Goal: Information Seeking & Learning: Learn about a topic

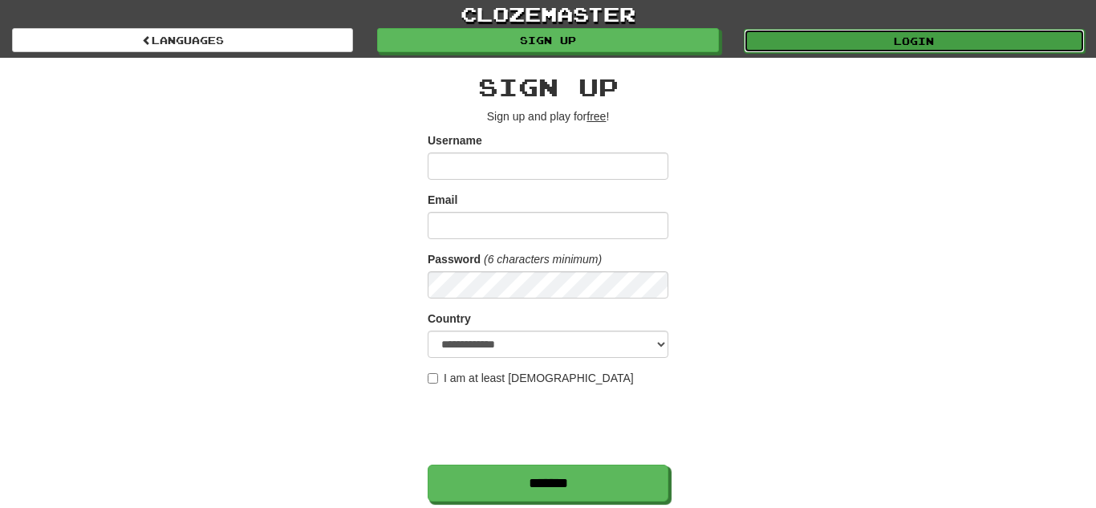
click at [864, 37] on link "Login" at bounding box center [914, 41] width 341 height 24
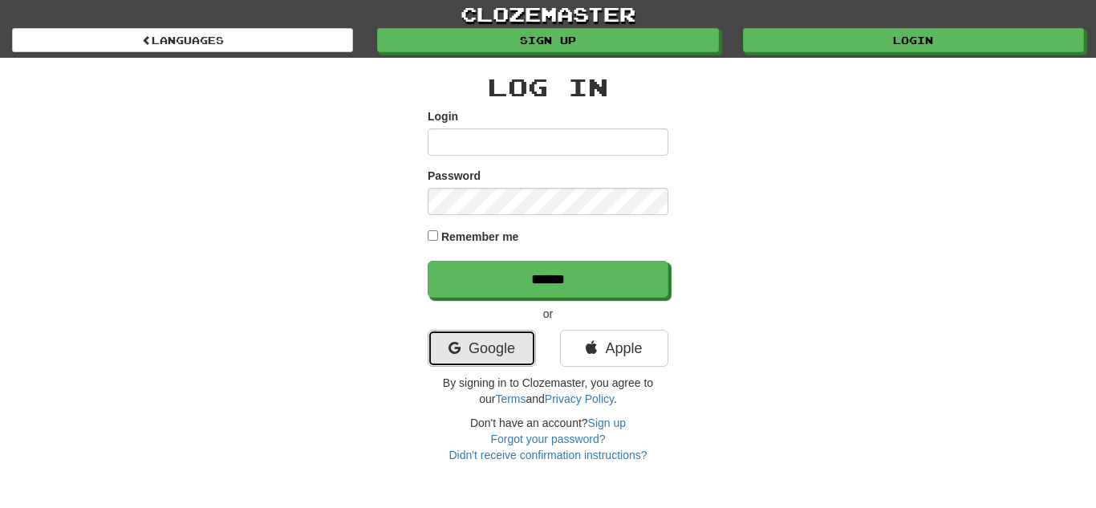
click at [462, 363] on link "Google" at bounding box center [482, 348] width 108 height 37
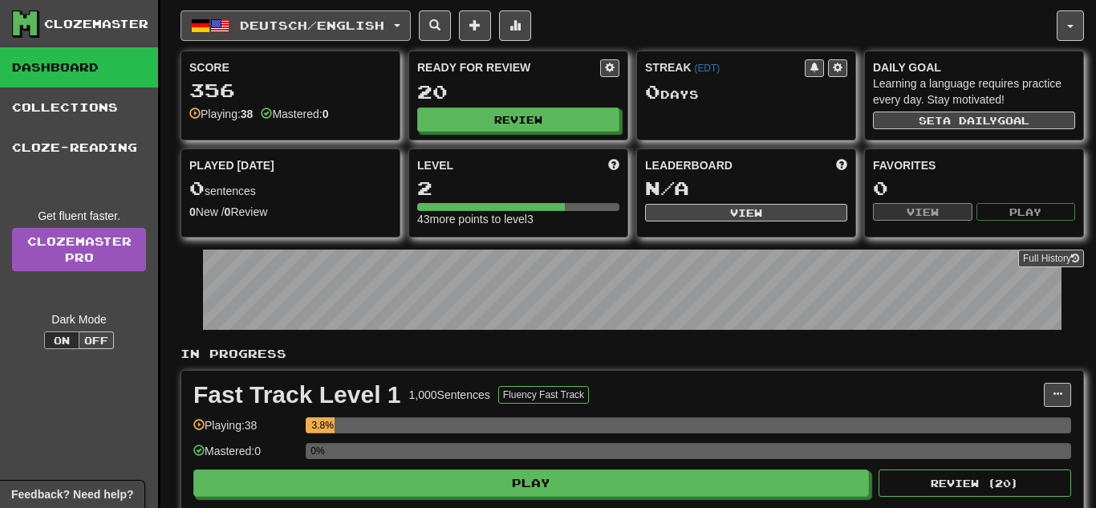
click at [359, 31] on span "Deutsch / English" at bounding box center [312, 25] width 144 height 14
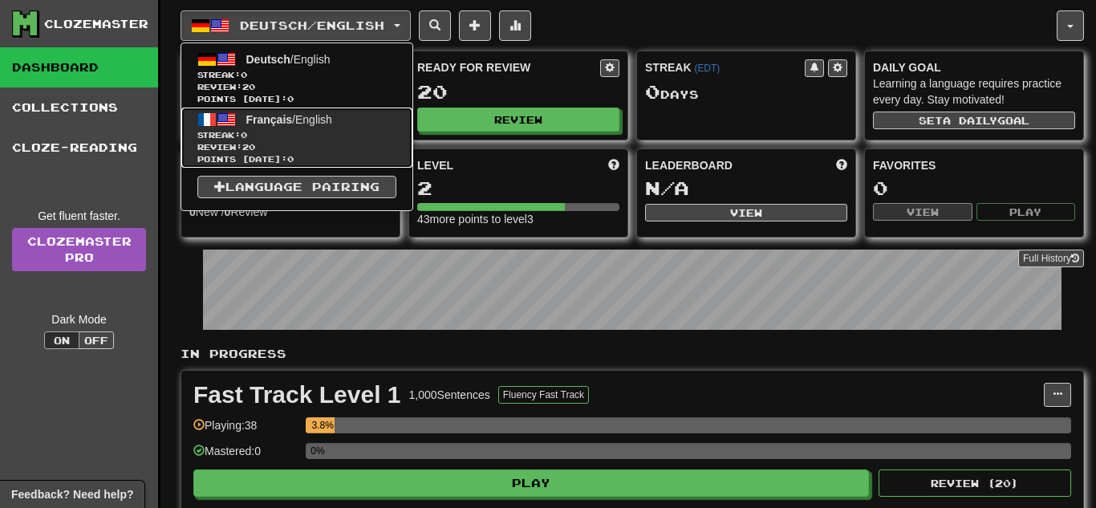
click at [281, 130] on span "Streak: 0" at bounding box center [296, 135] width 199 height 12
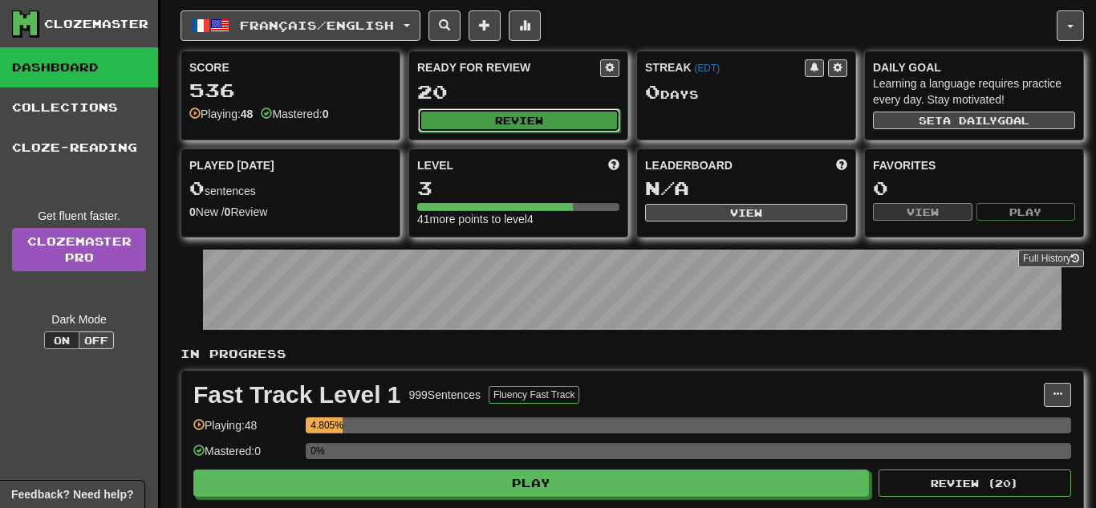
click at [515, 125] on button "Review" at bounding box center [519, 120] width 202 height 24
select select "**"
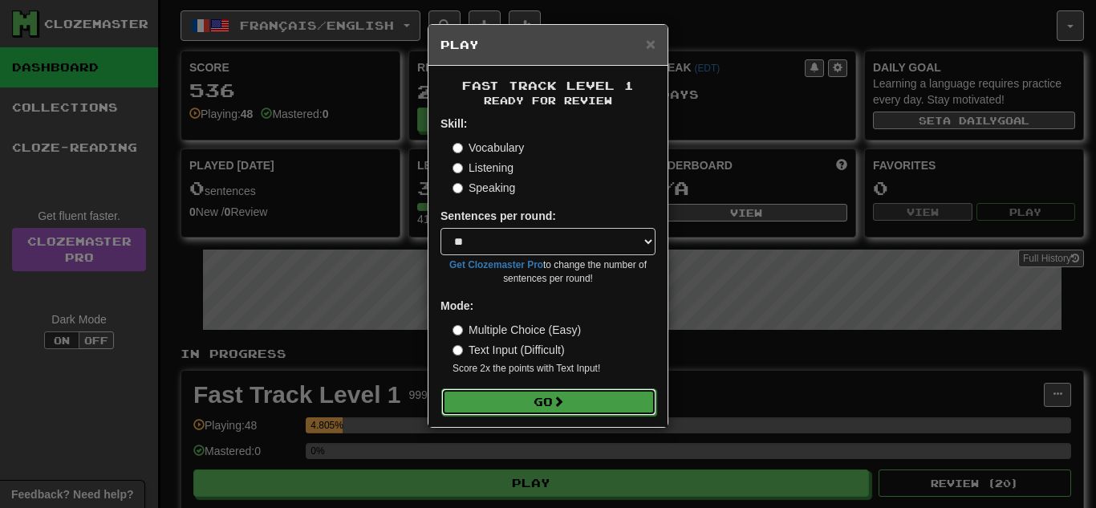
click at [562, 398] on span at bounding box center [558, 401] width 11 height 11
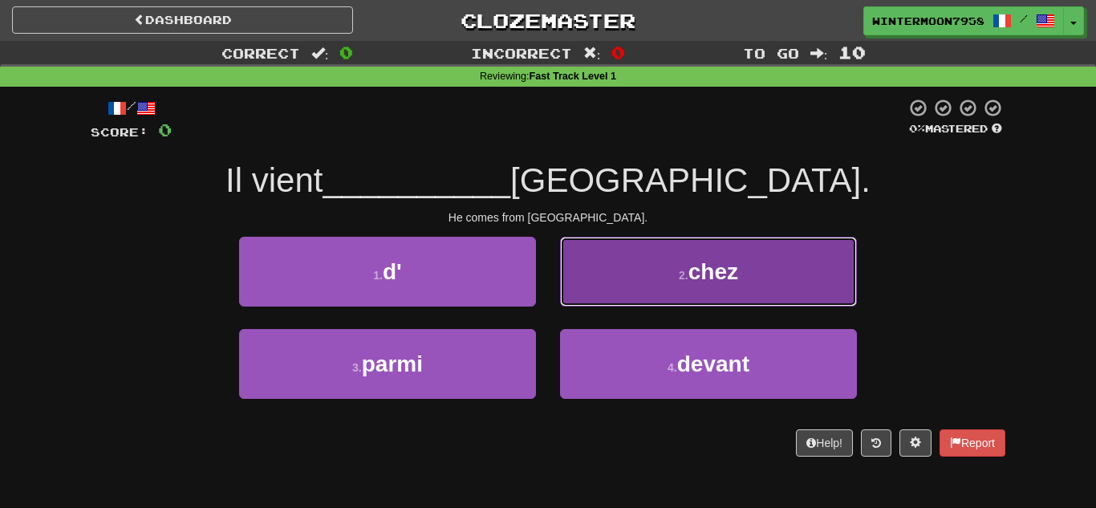
click at [673, 251] on button "2 . chez" at bounding box center [708, 272] width 297 height 70
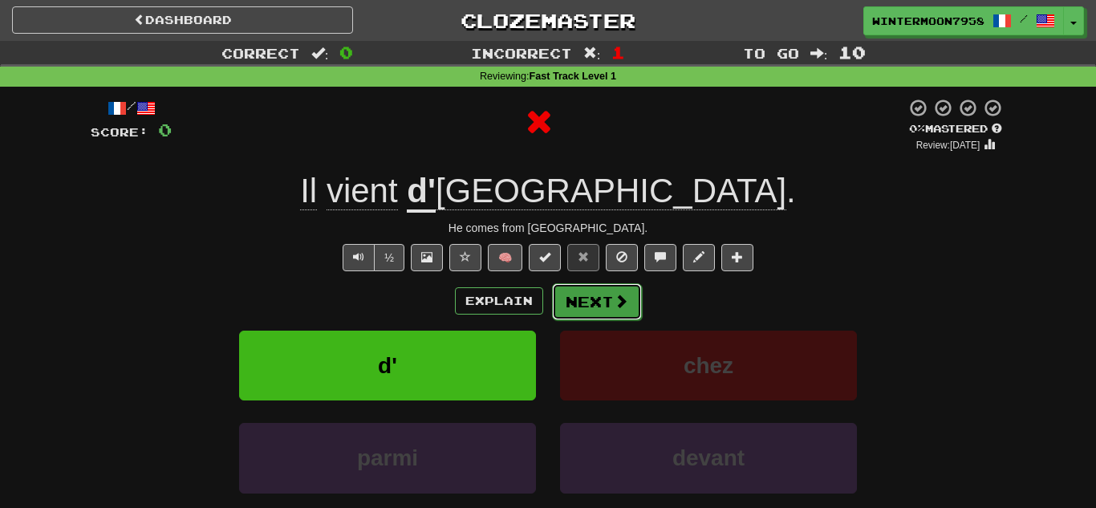
click at [616, 295] on span at bounding box center [621, 301] width 14 height 14
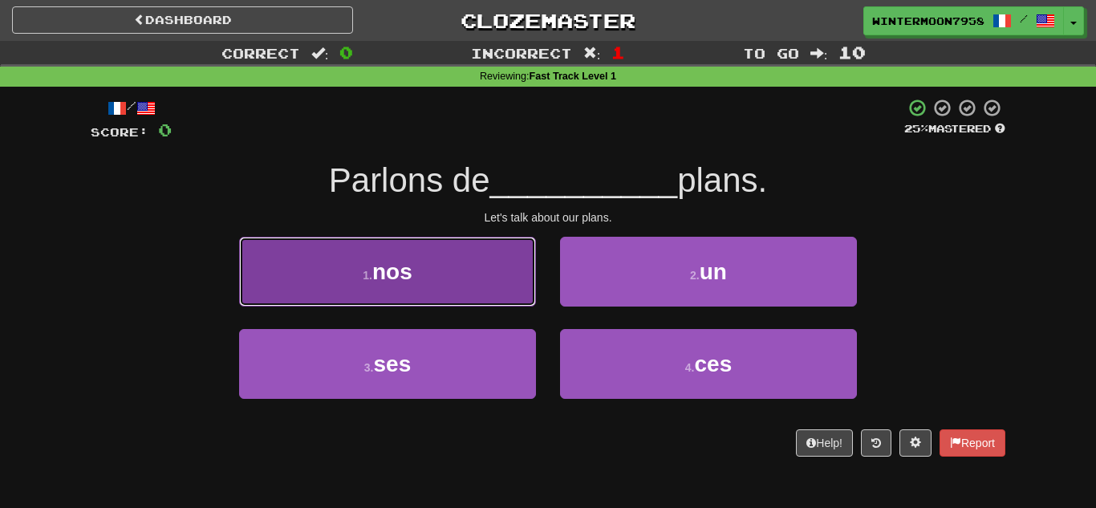
click at [493, 270] on button "1 . nos" at bounding box center [387, 272] width 297 height 70
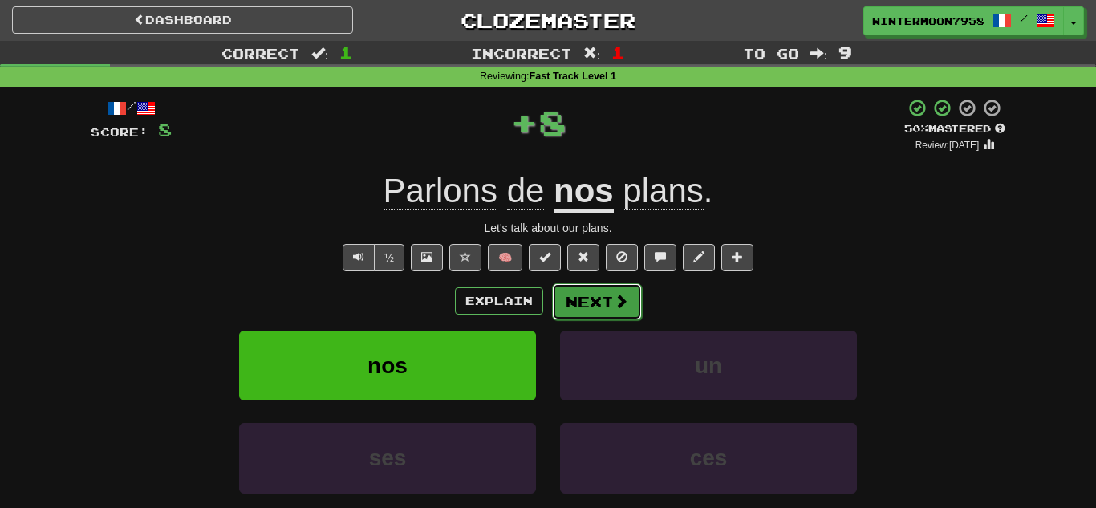
click at [614, 300] on span at bounding box center [621, 301] width 14 height 14
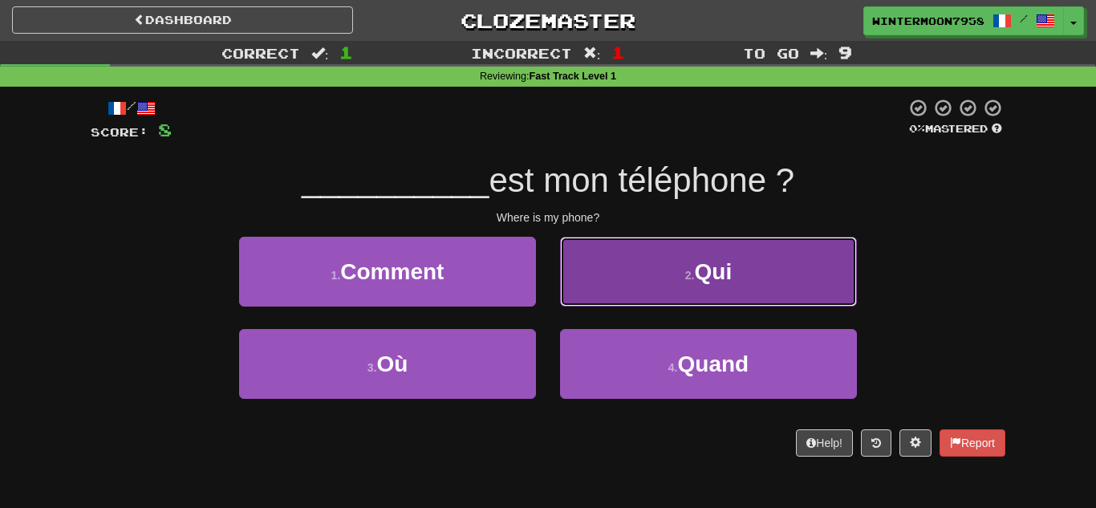
click at [679, 278] on button "2 . Qui" at bounding box center [708, 272] width 297 height 70
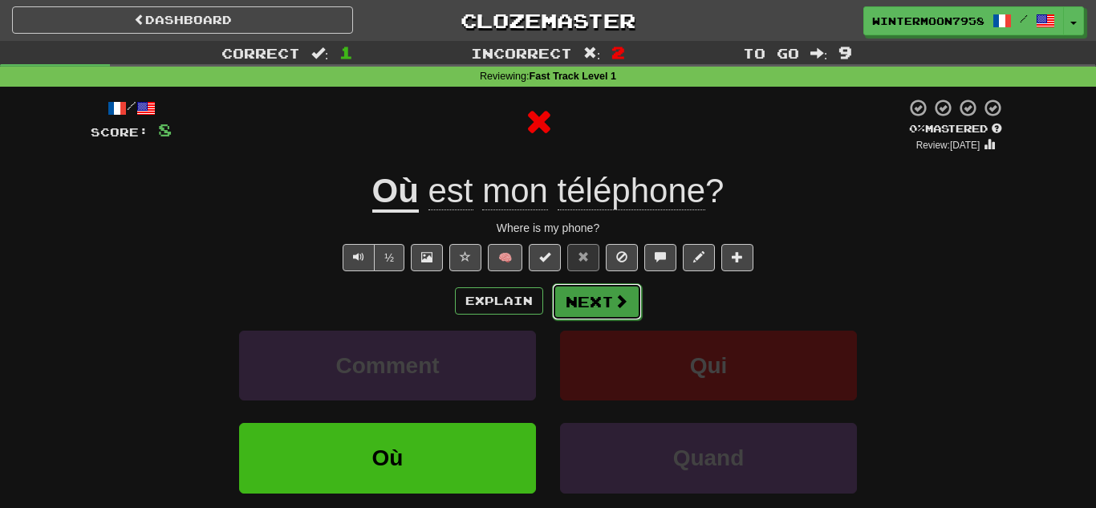
click at [608, 303] on button "Next" at bounding box center [597, 301] width 90 height 37
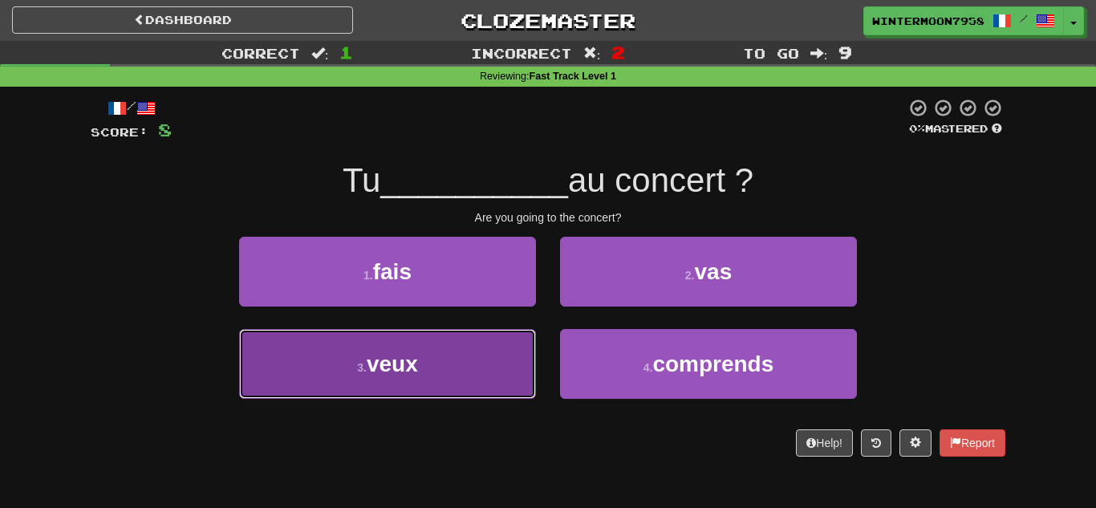
click at [478, 371] on button "3 . veux" at bounding box center [387, 364] width 297 height 70
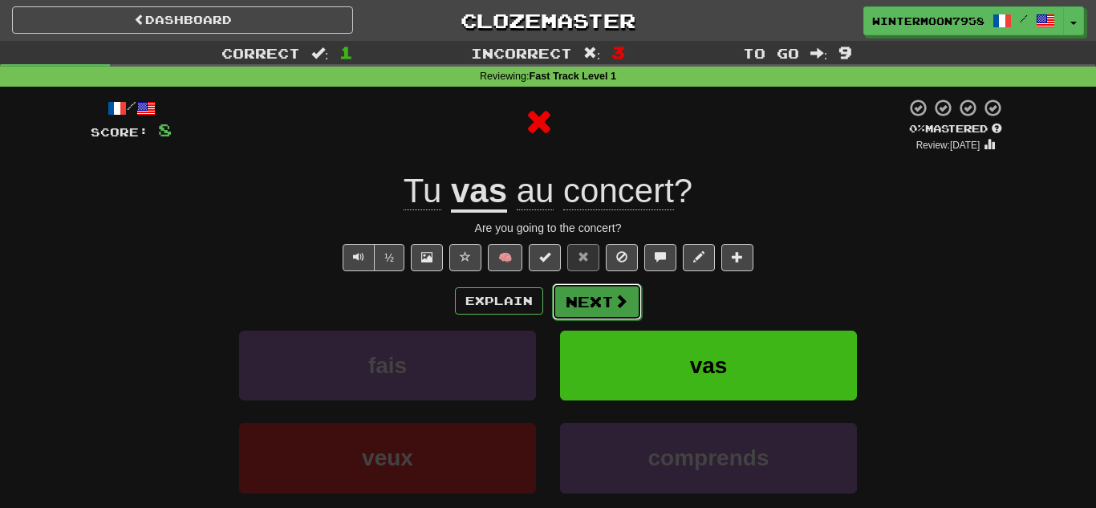
click at [586, 316] on button "Next" at bounding box center [597, 301] width 90 height 37
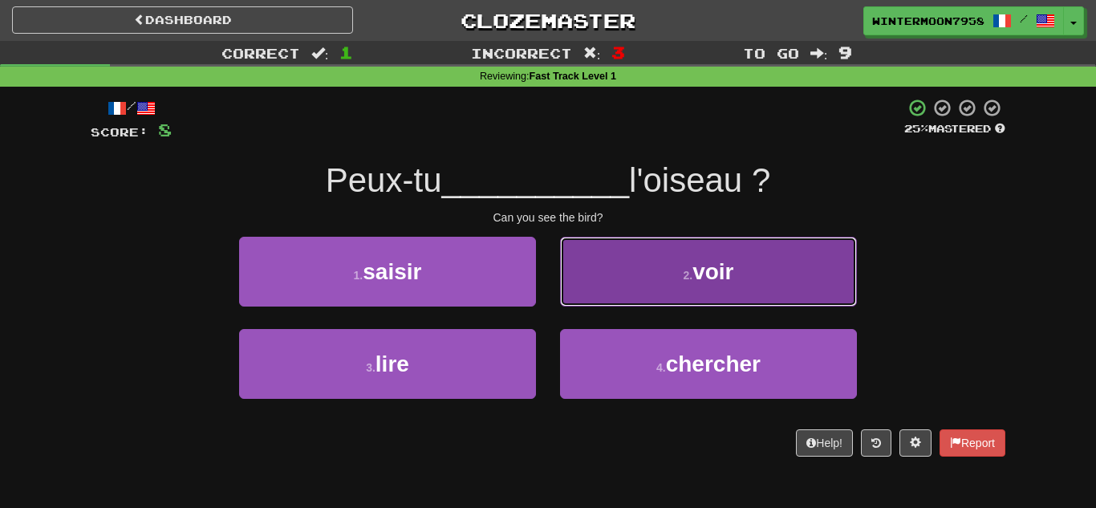
click at [668, 270] on button "2 . voir" at bounding box center [708, 272] width 297 height 70
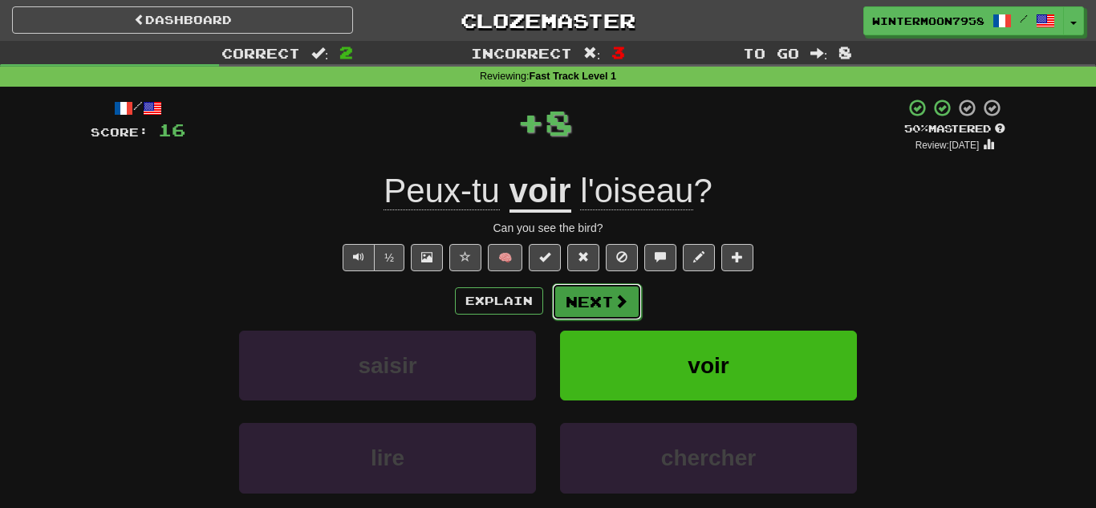
click at [606, 311] on button "Next" at bounding box center [597, 301] width 90 height 37
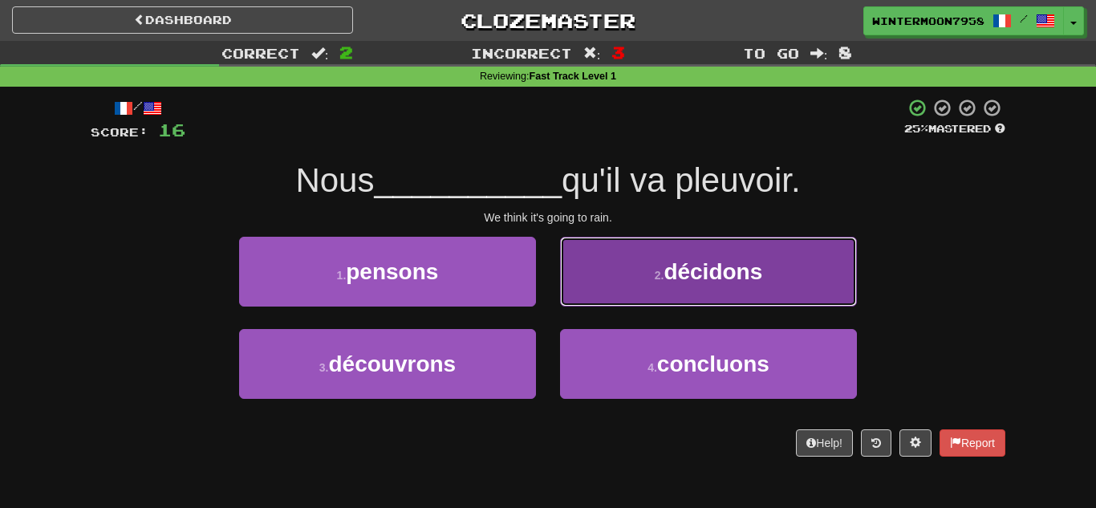
click at [637, 295] on button "2 . décidons" at bounding box center [708, 272] width 297 height 70
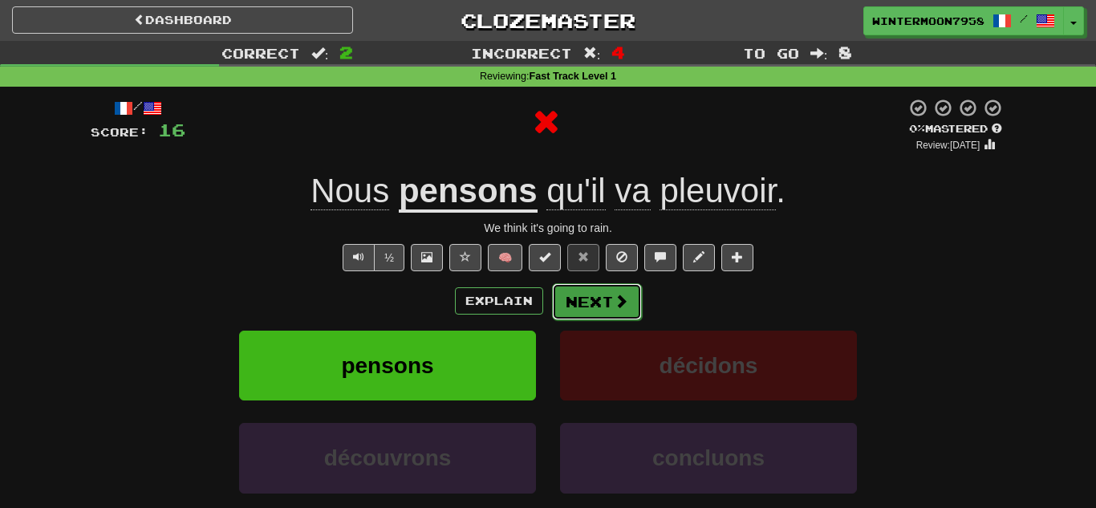
click at [615, 301] on span at bounding box center [621, 301] width 14 height 14
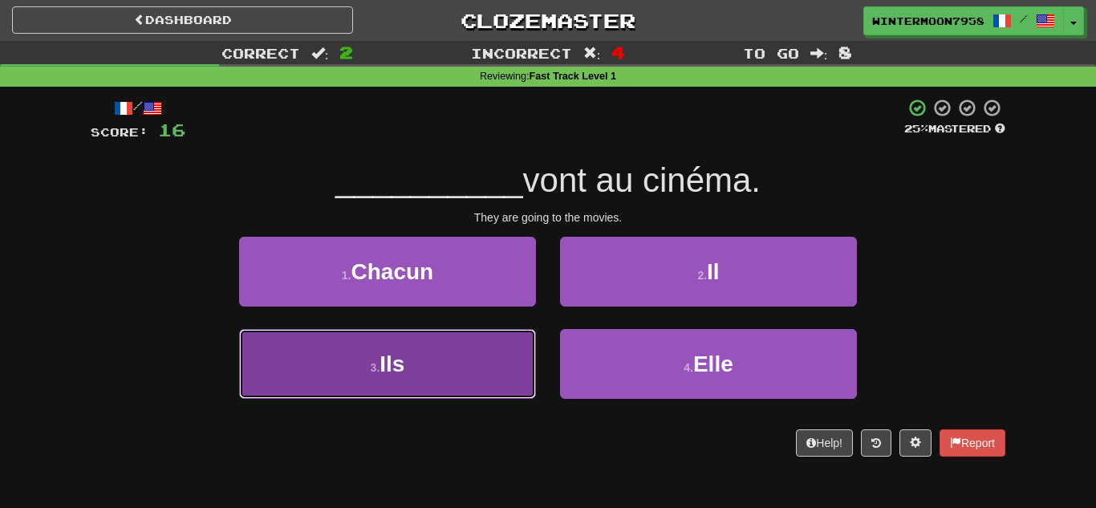
click at [440, 343] on button "3 . Ils" at bounding box center [387, 364] width 297 height 70
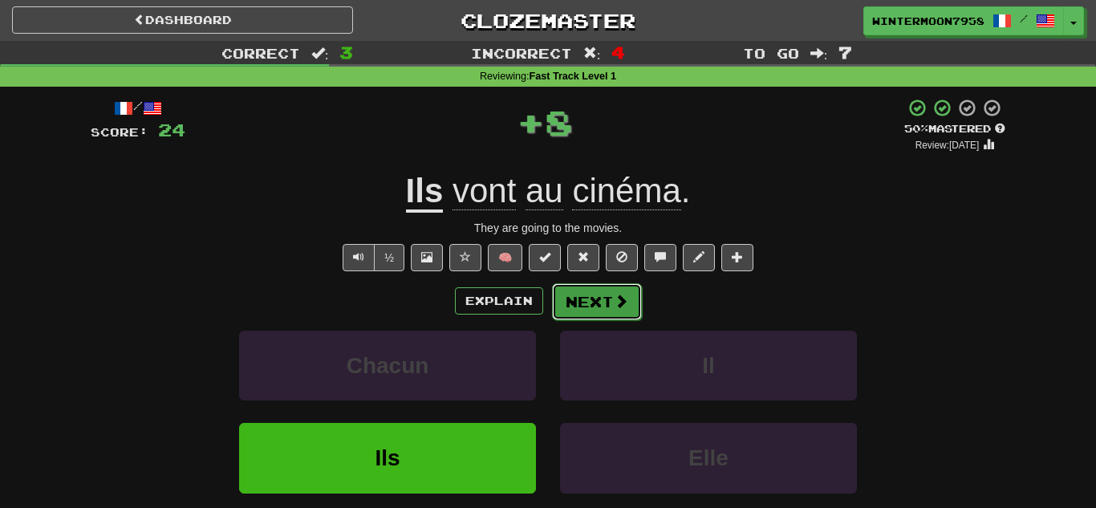
click at [616, 295] on span at bounding box center [621, 301] width 14 height 14
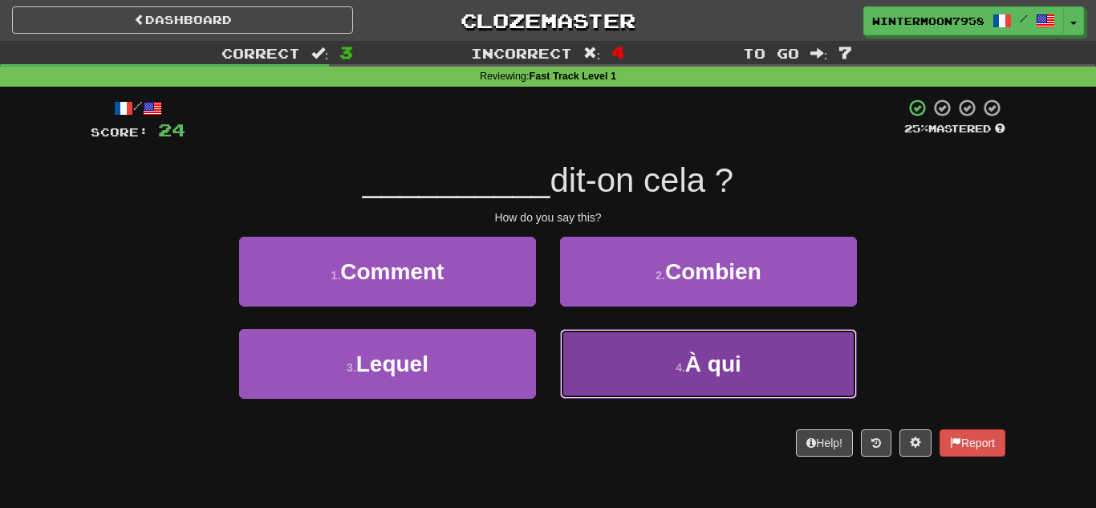
click at [680, 348] on button "4 . À qui" at bounding box center [708, 364] width 297 height 70
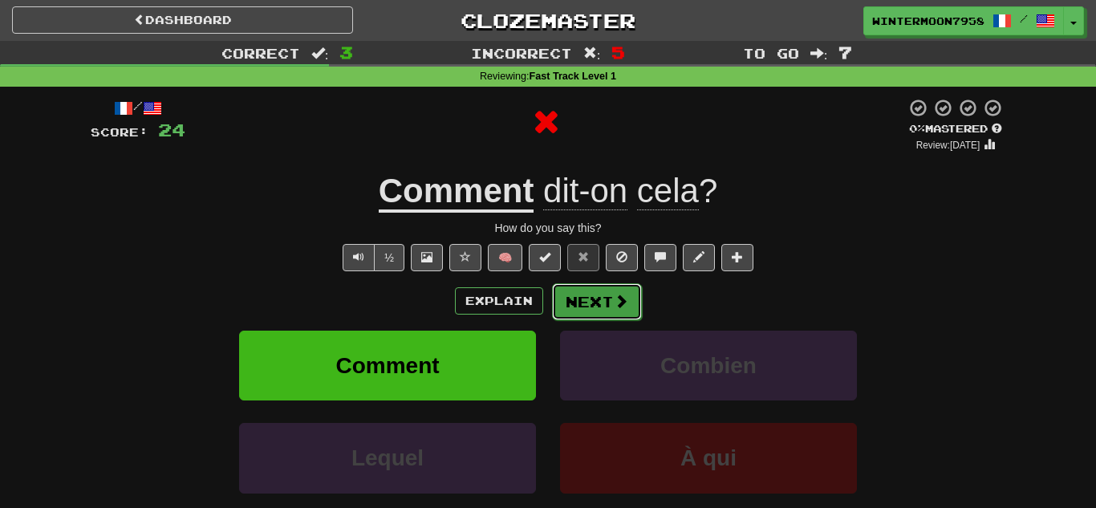
click at [624, 312] on button "Next" at bounding box center [597, 301] width 90 height 37
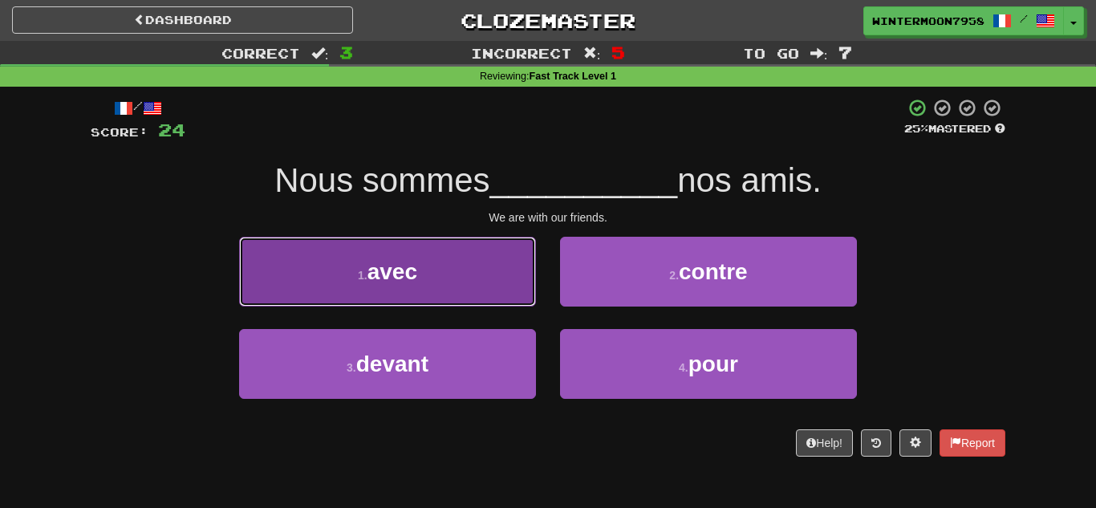
click at [493, 262] on button "1 . avec" at bounding box center [387, 272] width 297 height 70
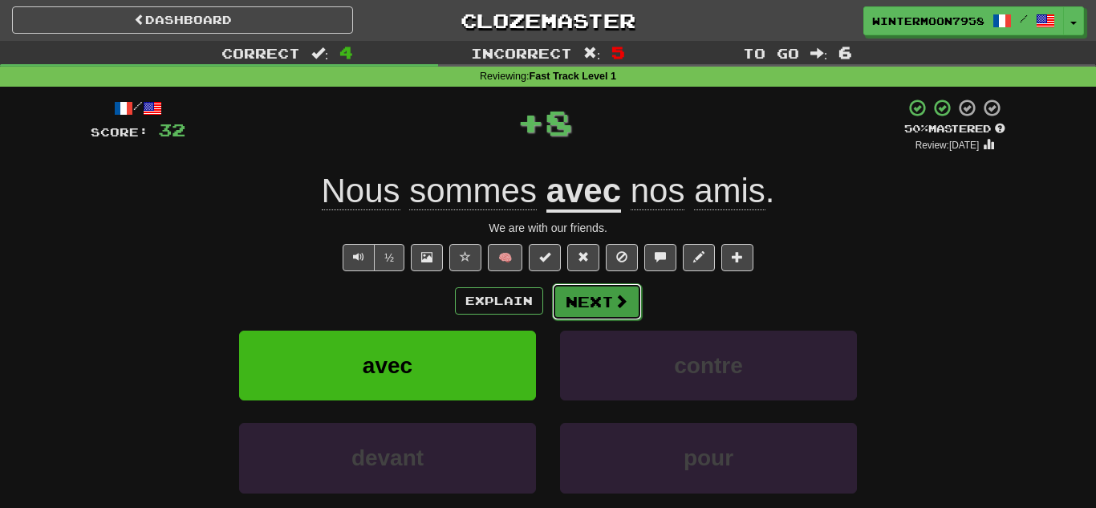
click at [605, 287] on button "Next" at bounding box center [597, 301] width 90 height 37
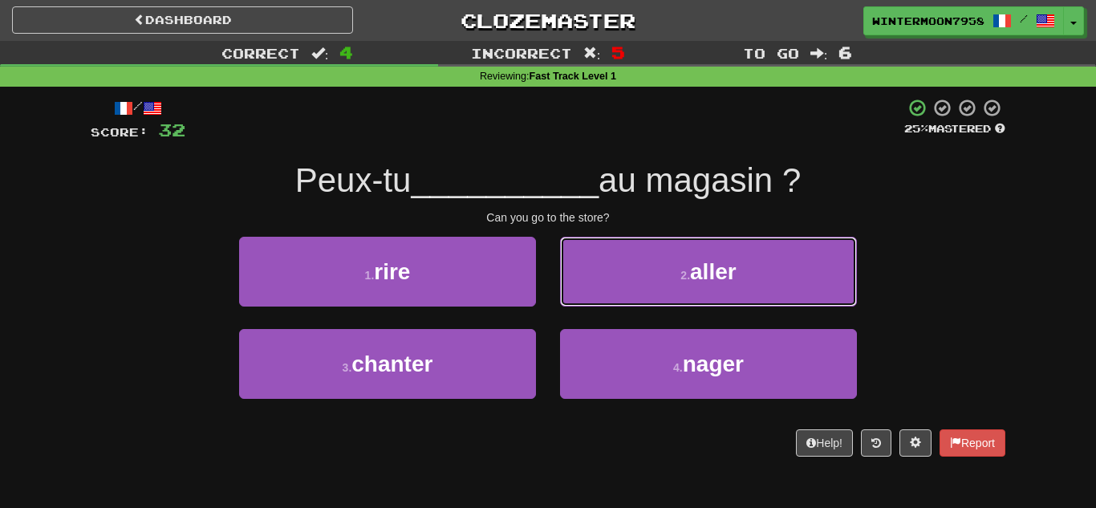
click at [605, 287] on button "2 . aller" at bounding box center [708, 272] width 297 height 70
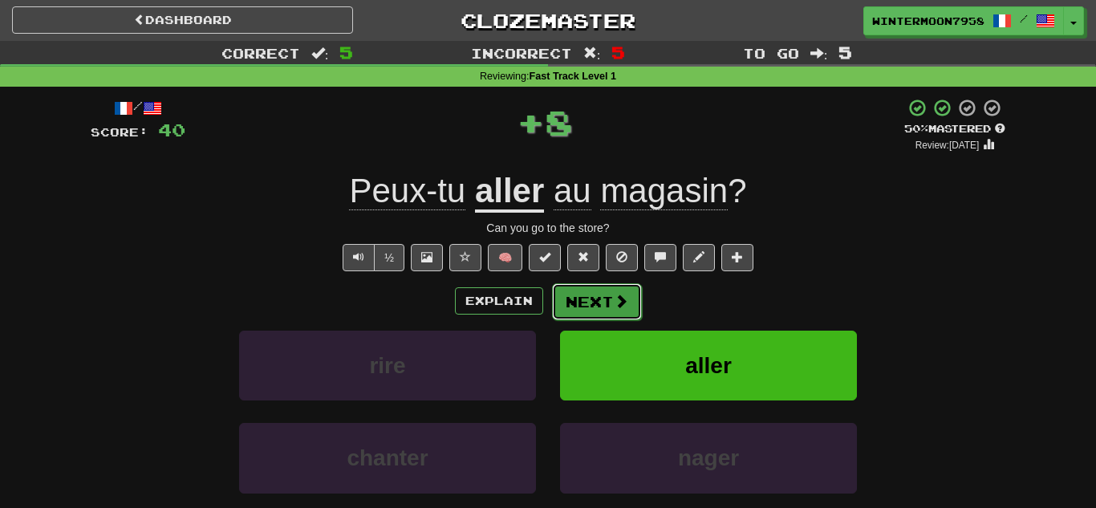
click at [604, 293] on button "Next" at bounding box center [597, 301] width 90 height 37
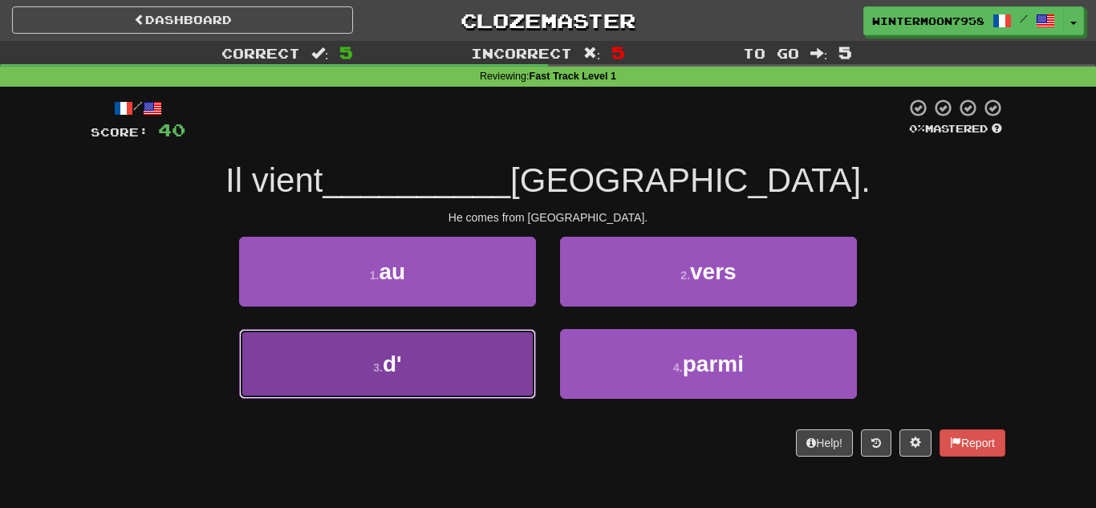
click at [510, 361] on button "3 . d'" at bounding box center [387, 364] width 297 height 70
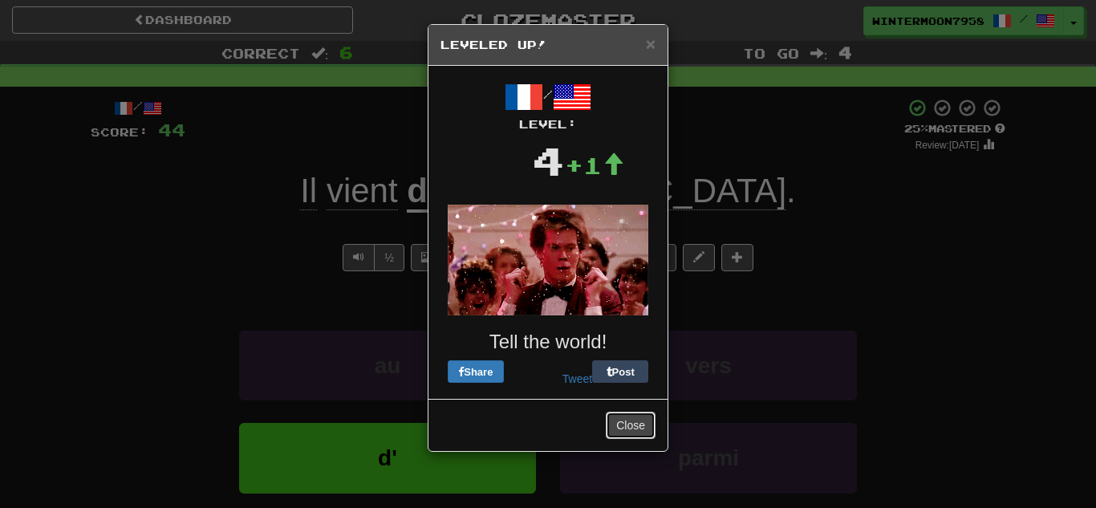
click at [622, 435] on button "Close" at bounding box center [631, 425] width 50 height 27
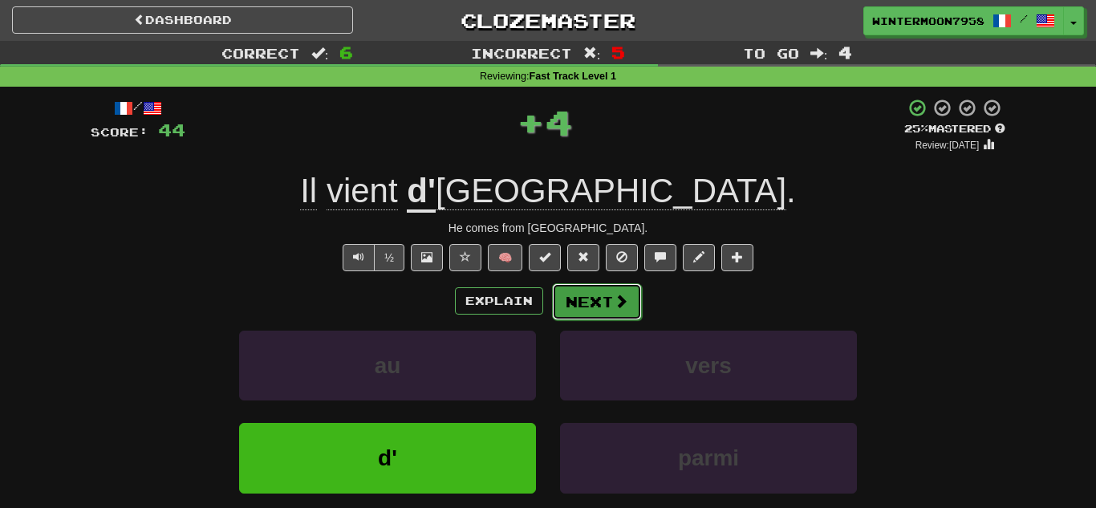
click at [614, 301] on span at bounding box center [621, 301] width 14 height 14
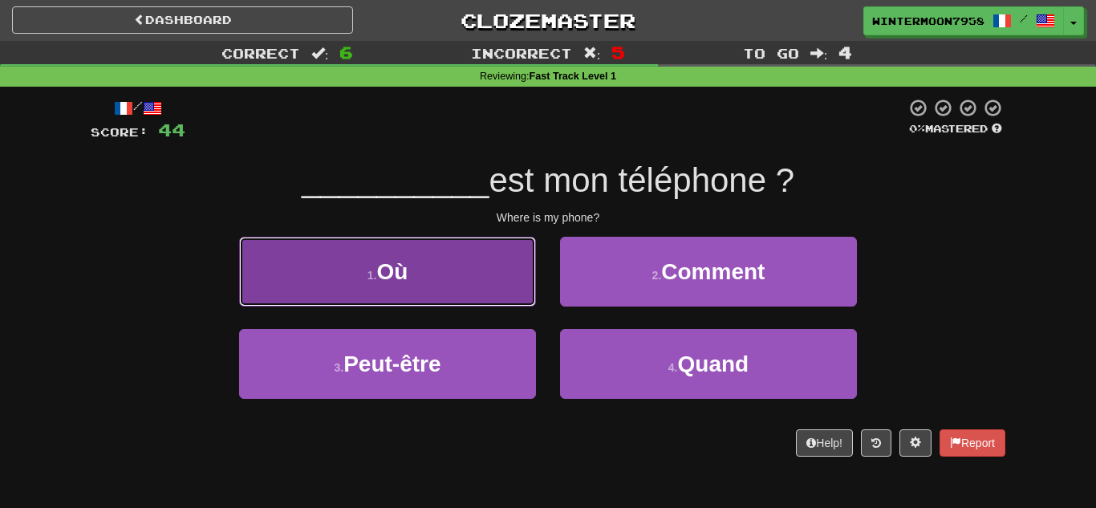
click at [409, 287] on button "1 . Où" at bounding box center [387, 272] width 297 height 70
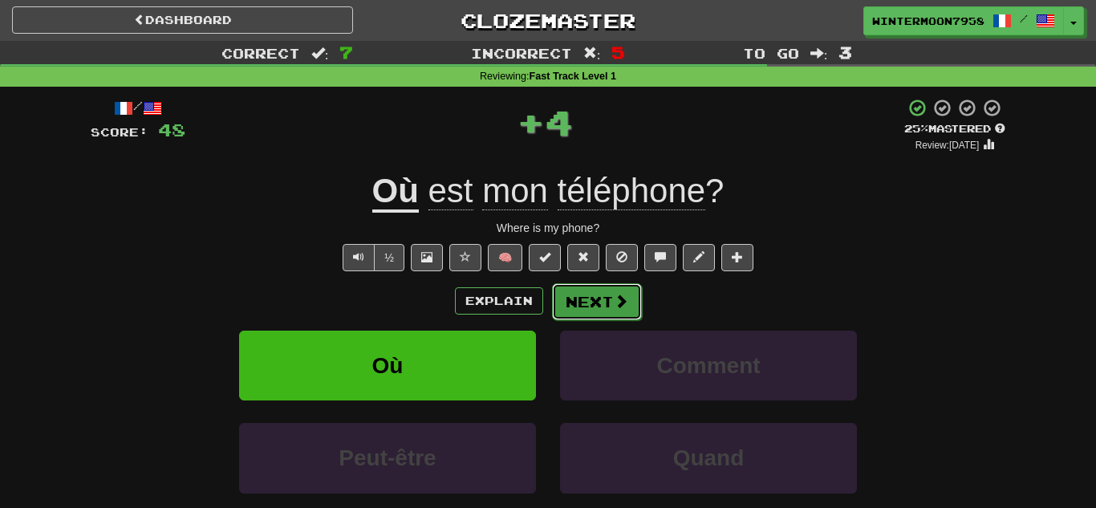
click at [595, 310] on button "Next" at bounding box center [597, 301] width 90 height 37
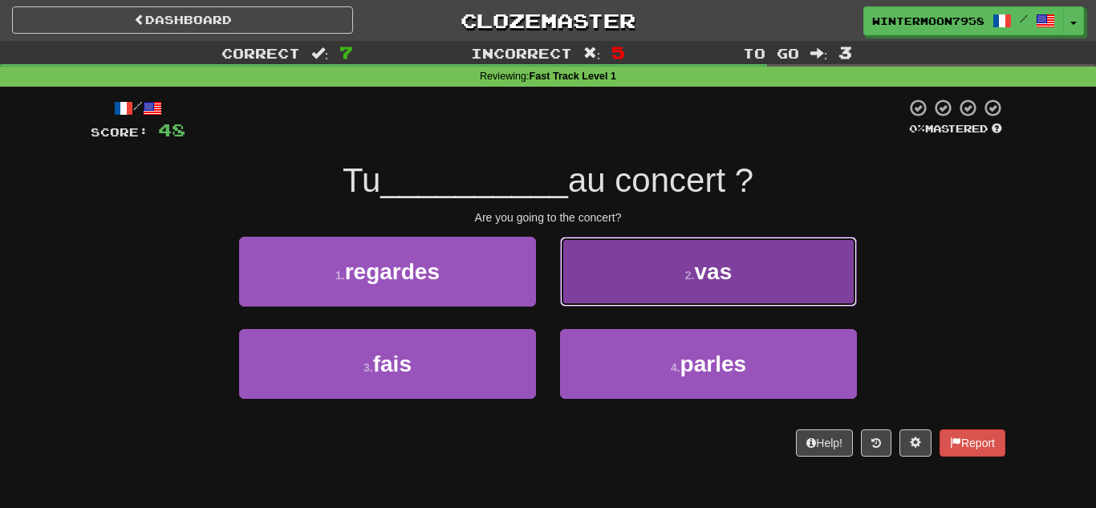
click at [666, 276] on button "2 . vas" at bounding box center [708, 272] width 297 height 70
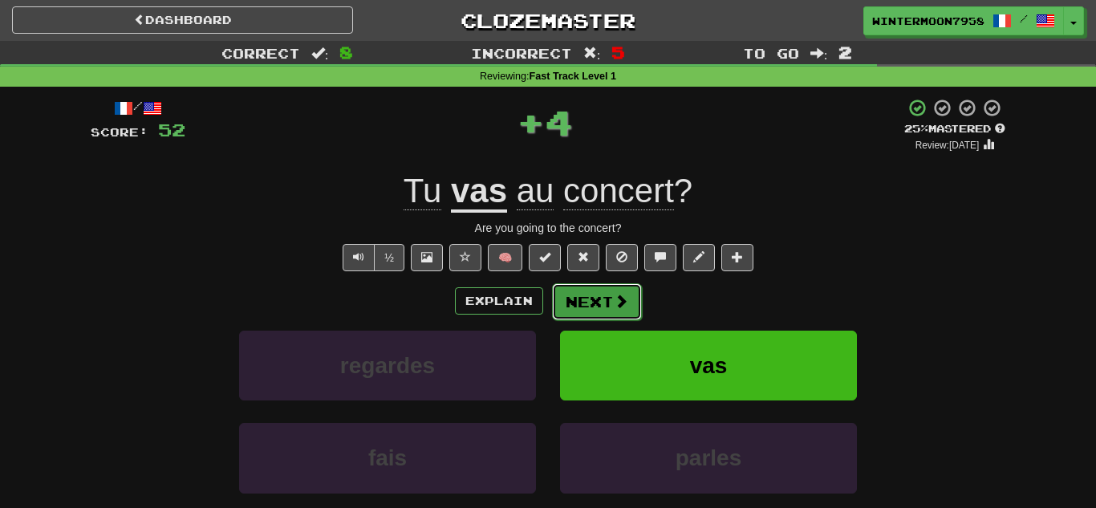
click at [620, 295] on span at bounding box center [621, 301] width 14 height 14
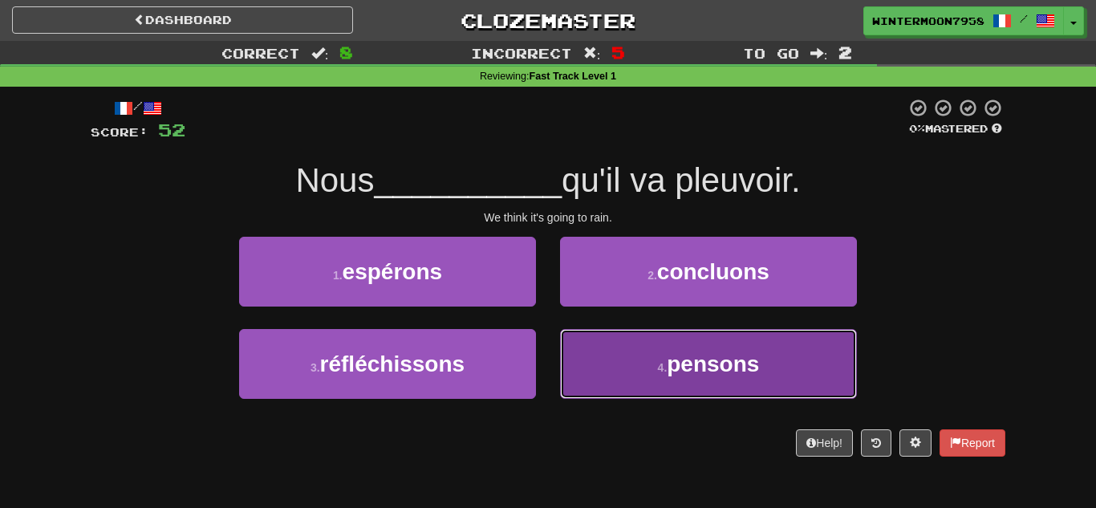
click at [633, 370] on button "4 . pensons" at bounding box center [708, 364] width 297 height 70
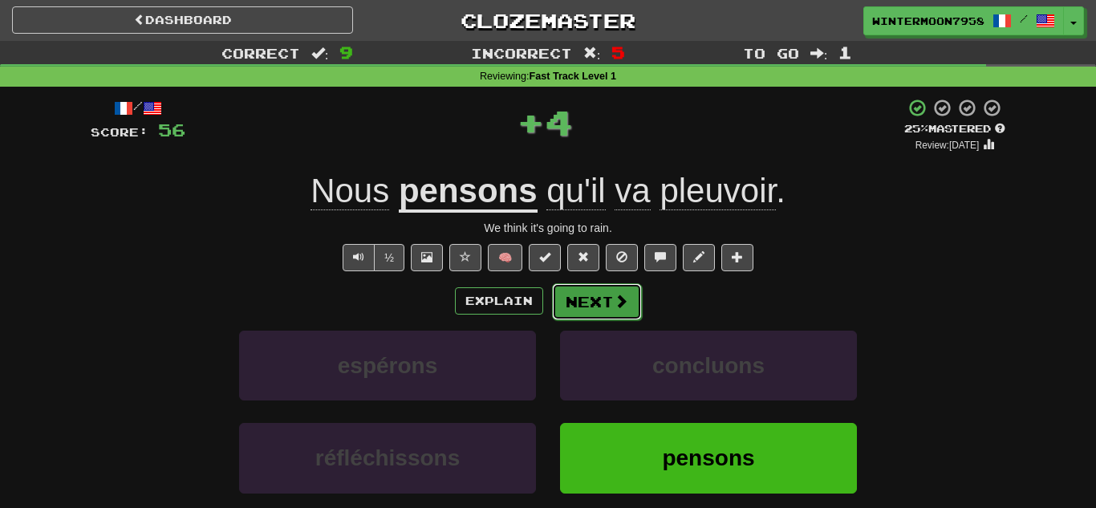
click at [597, 303] on button "Next" at bounding box center [597, 301] width 90 height 37
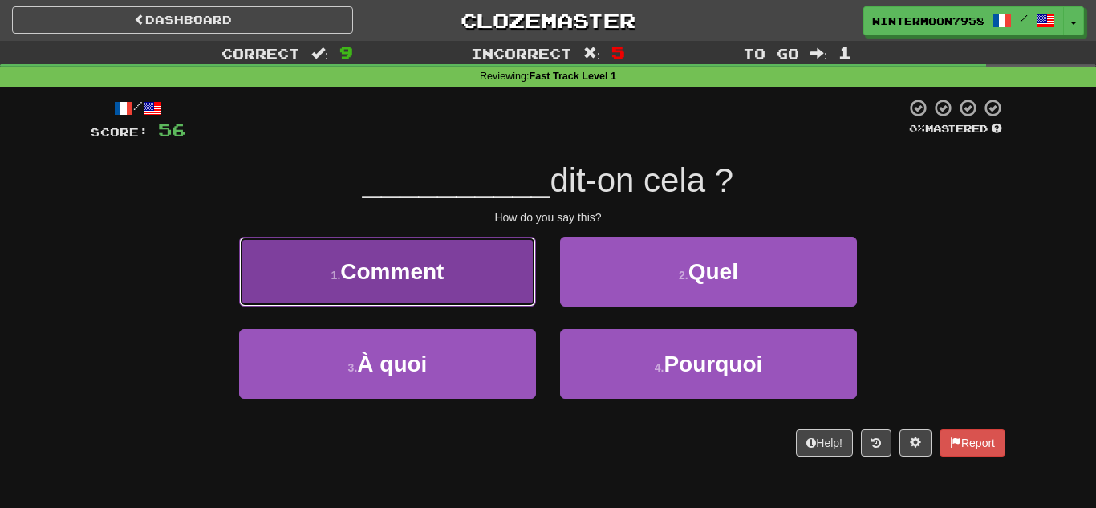
click at [516, 298] on button "1 . Comment" at bounding box center [387, 272] width 297 height 70
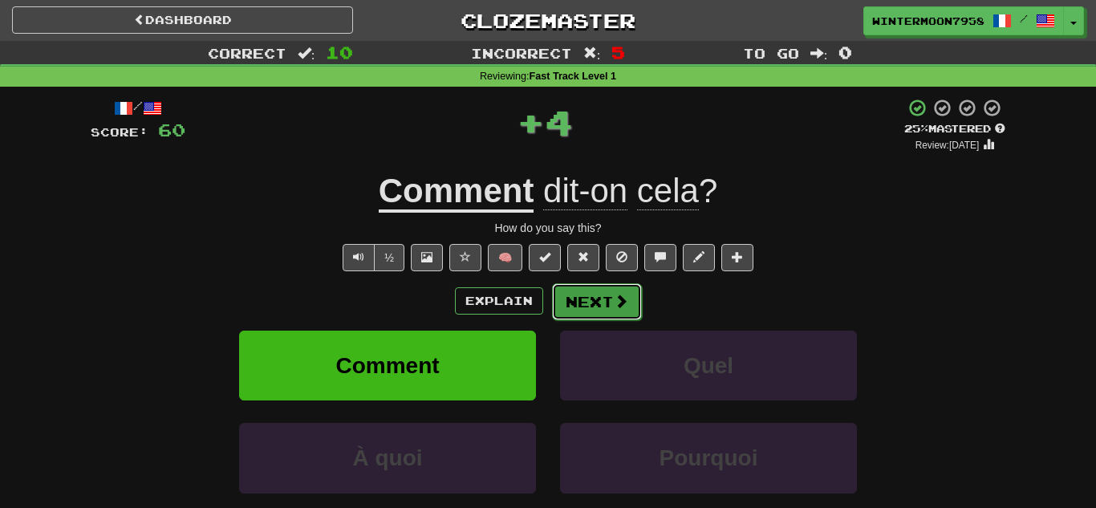
click at [605, 318] on button "Next" at bounding box center [597, 301] width 90 height 37
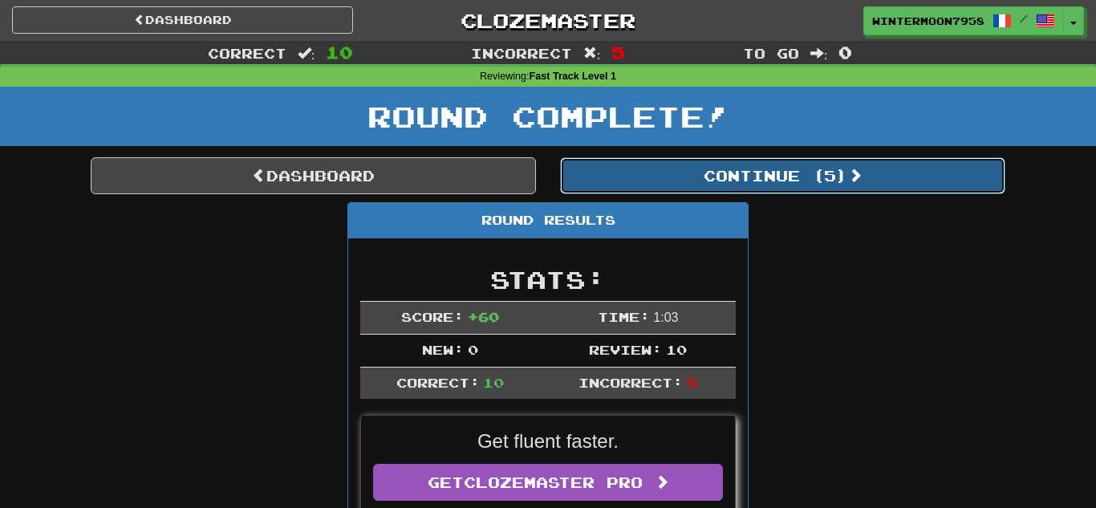
click at [730, 192] on button "Continue ( 5 )" at bounding box center [782, 175] width 445 height 37
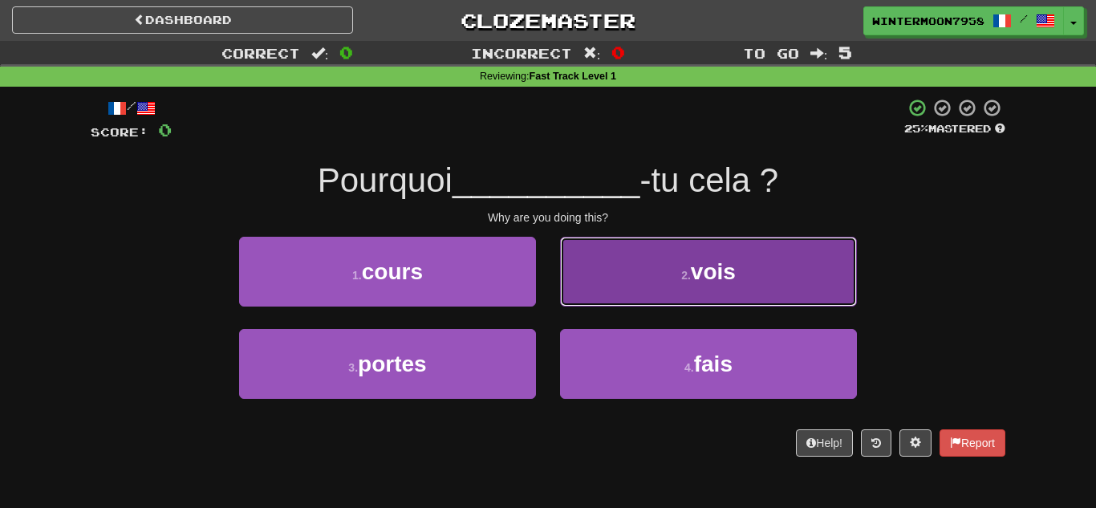
click at [707, 250] on button "2 . vois" at bounding box center [708, 272] width 297 height 70
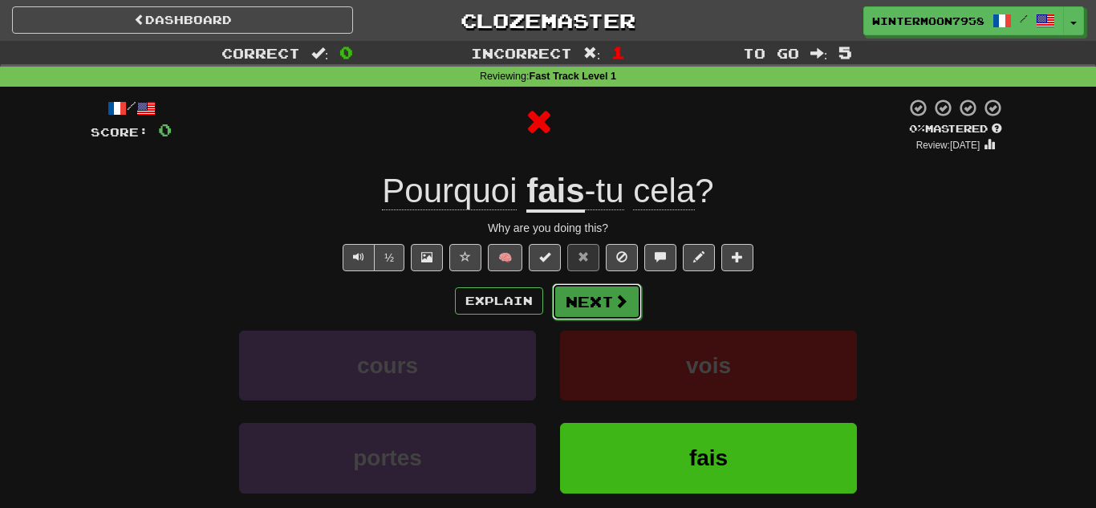
click at [608, 311] on button "Next" at bounding box center [597, 301] width 90 height 37
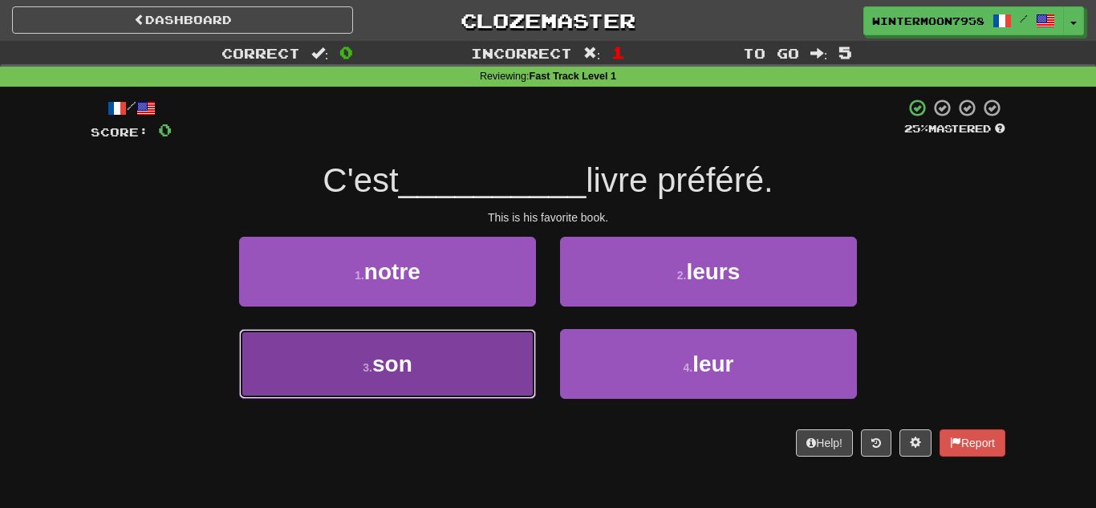
click at [506, 362] on button "3 . son" at bounding box center [387, 364] width 297 height 70
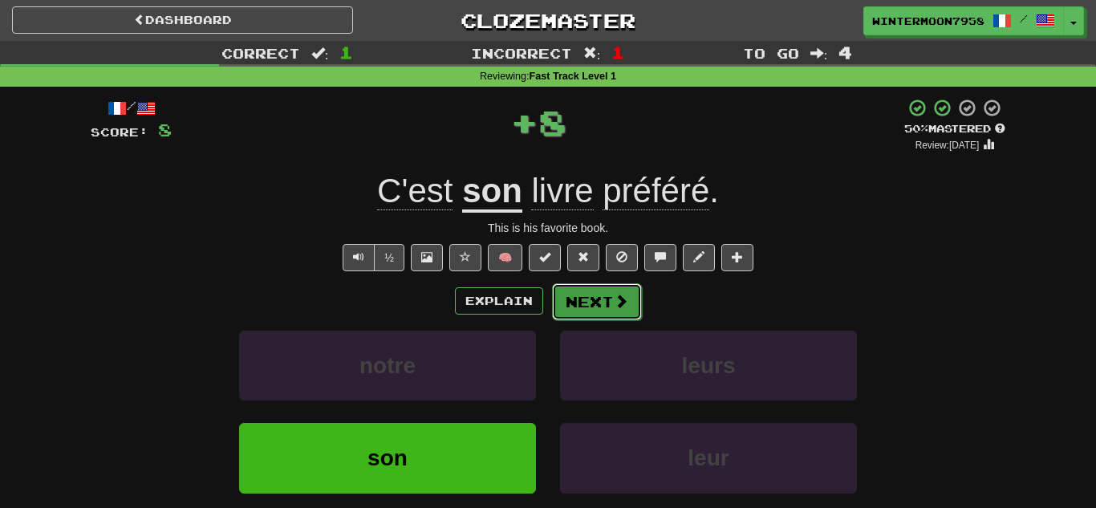
click at [575, 319] on button "Next" at bounding box center [597, 301] width 90 height 37
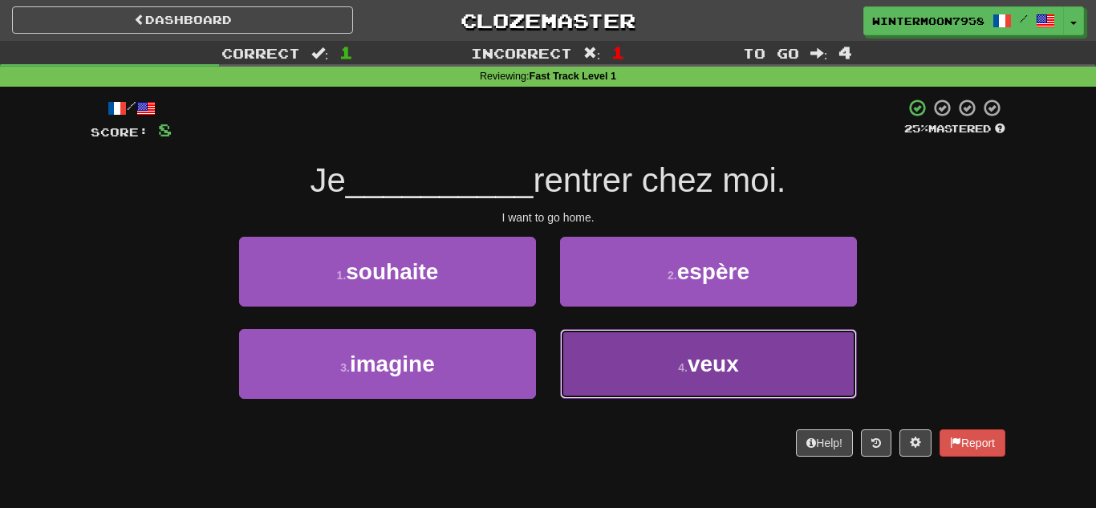
click at [628, 352] on button "4 . veux" at bounding box center [708, 364] width 297 height 70
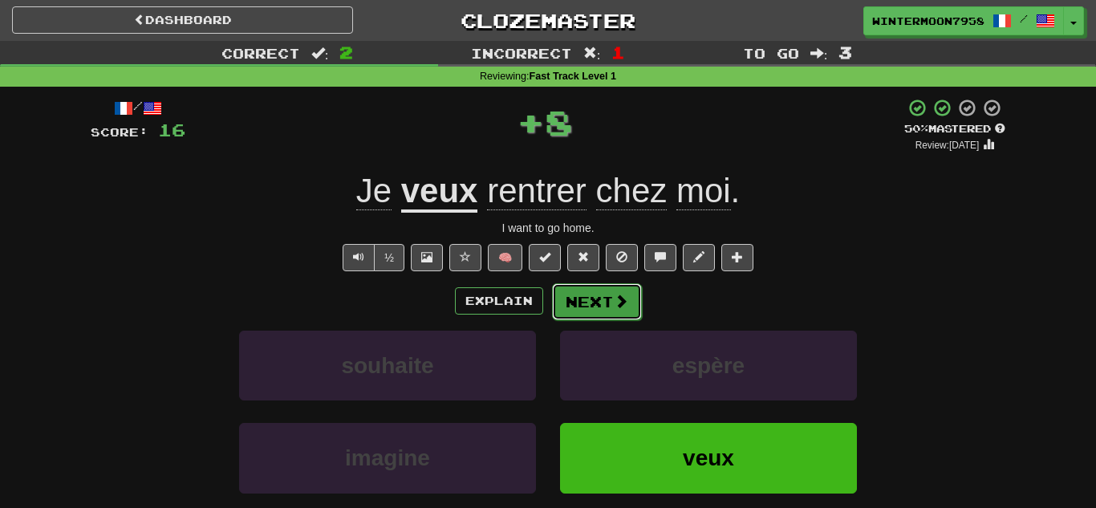
click at [587, 302] on button "Next" at bounding box center [597, 301] width 90 height 37
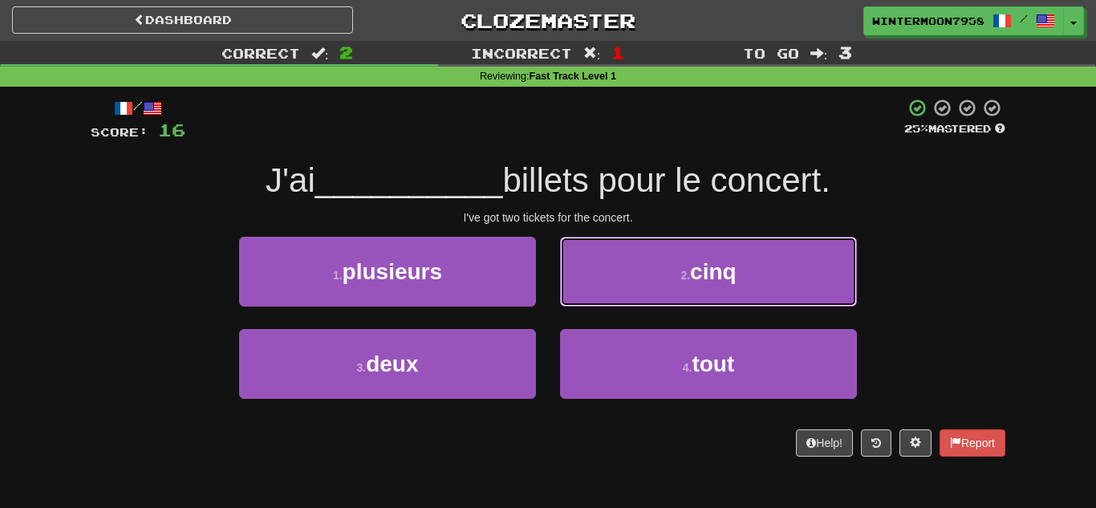
click at [587, 302] on button "2 . cinq" at bounding box center [708, 272] width 297 height 70
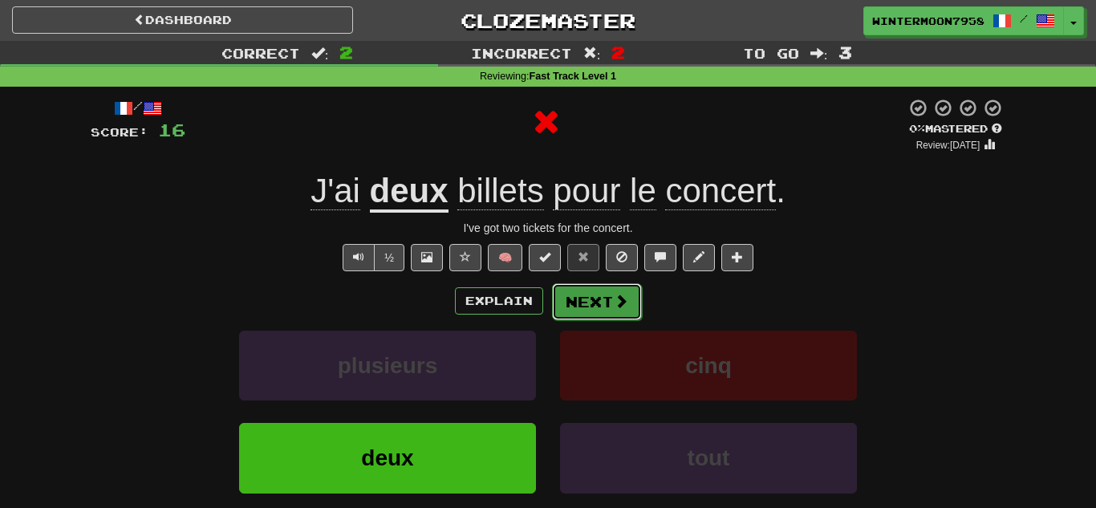
click at [587, 304] on button "Next" at bounding box center [597, 301] width 90 height 37
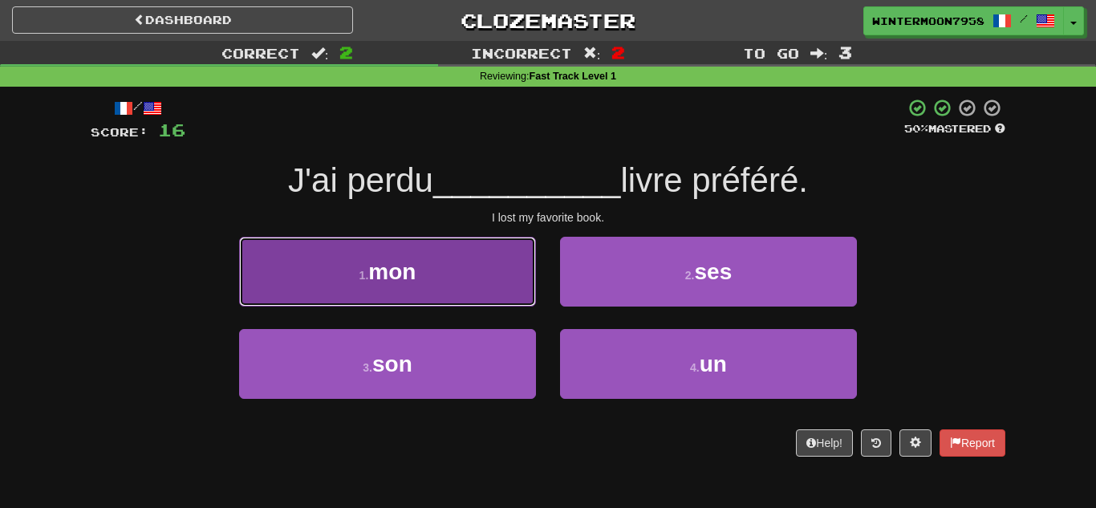
click at [449, 281] on button "1 . mon" at bounding box center [387, 272] width 297 height 70
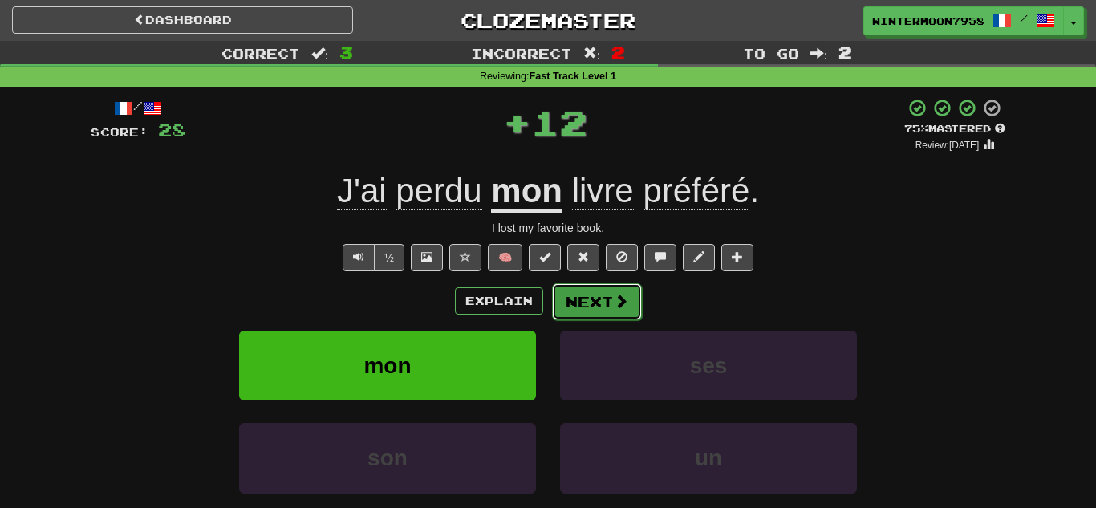
click at [588, 311] on button "Next" at bounding box center [597, 301] width 90 height 37
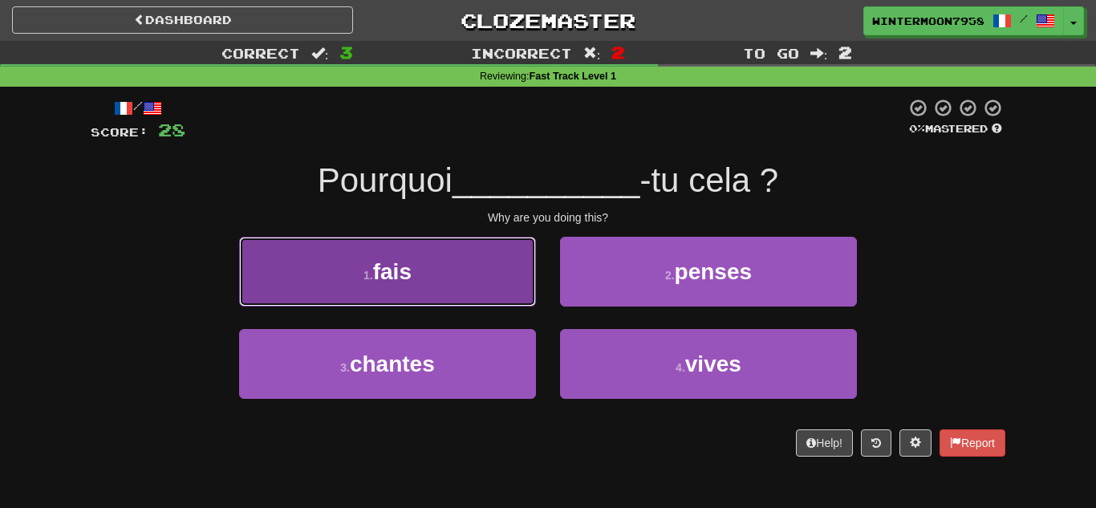
click at [497, 262] on button "1 . fais" at bounding box center [387, 272] width 297 height 70
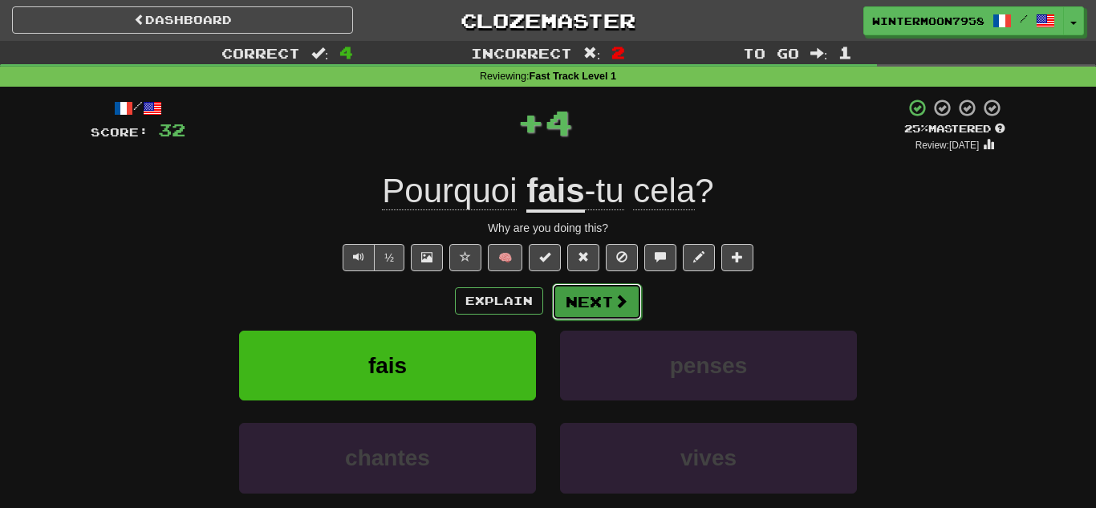
click at [573, 310] on button "Next" at bounding box center [597, 301] width 90 height 37
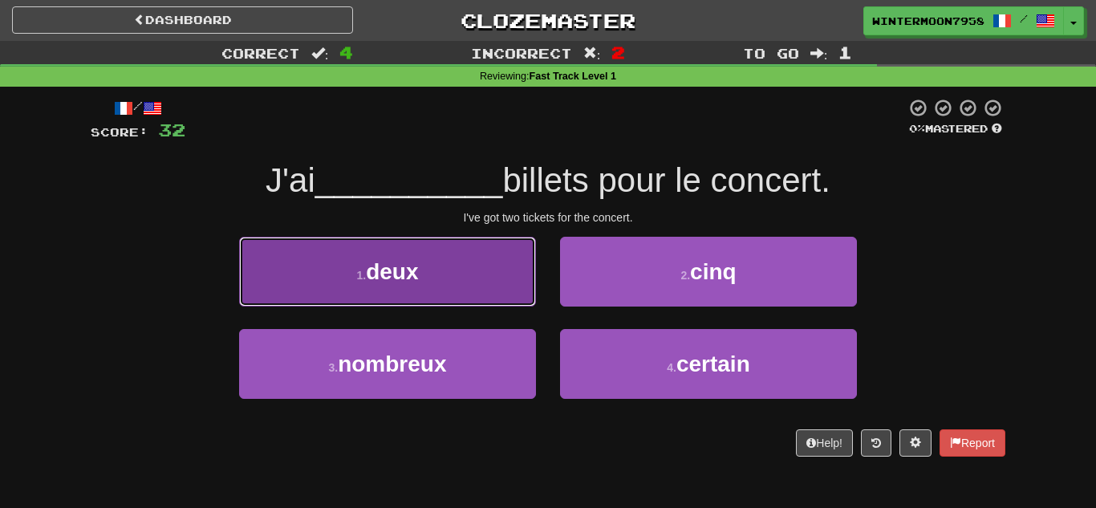
click at [471, 287] on button "1 . deux" at bounding box center [387, 272] width 297 height 70
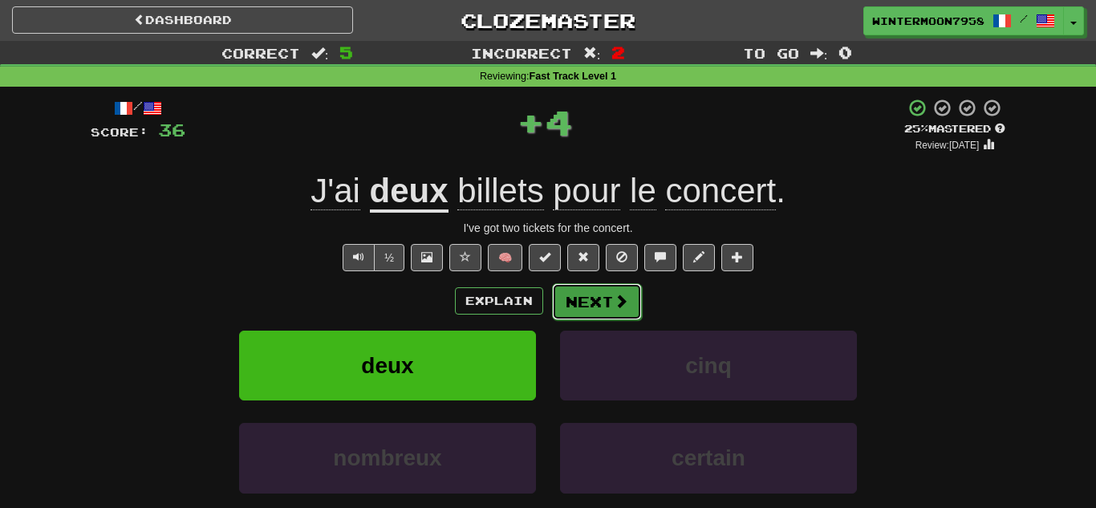
click at [606, 299] on button "Next" at bounding box center [597, 301] width 90 height 37
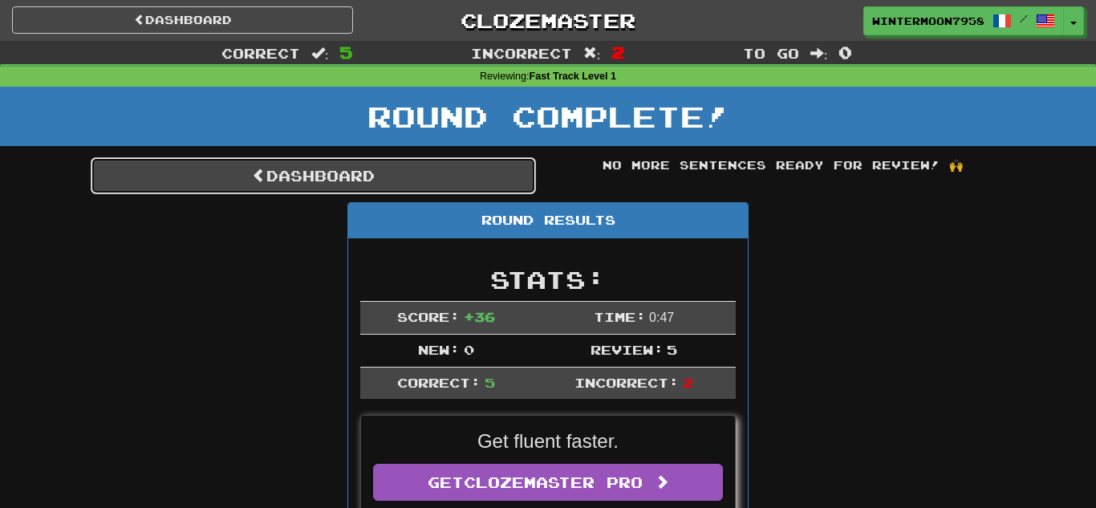
click at [366, 171] on link "Dashboard" at bounding box center [313, 175] width 445 height 37
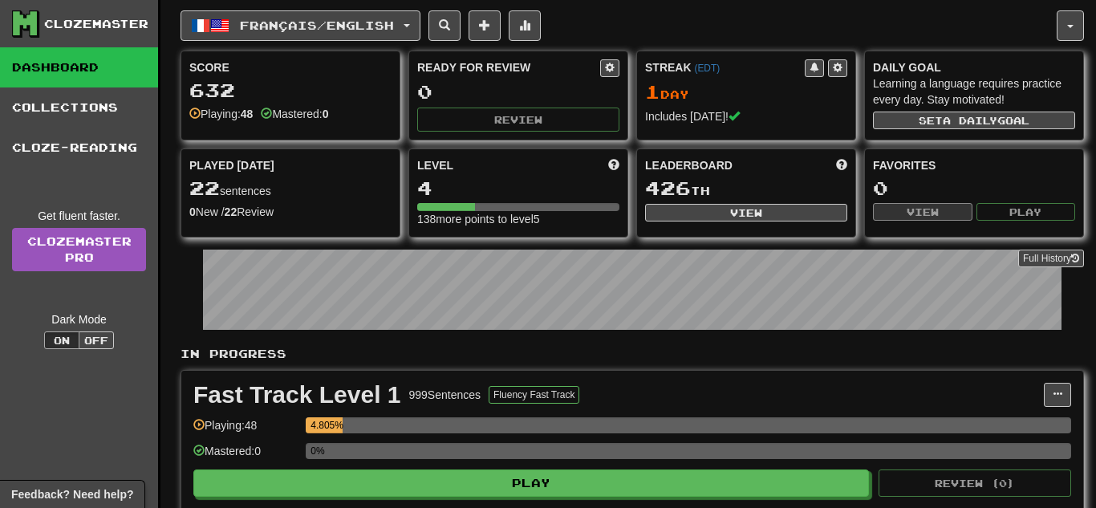
click at [572, 459] on div "0%" at bounding box center [689, 456] width 766 height 26
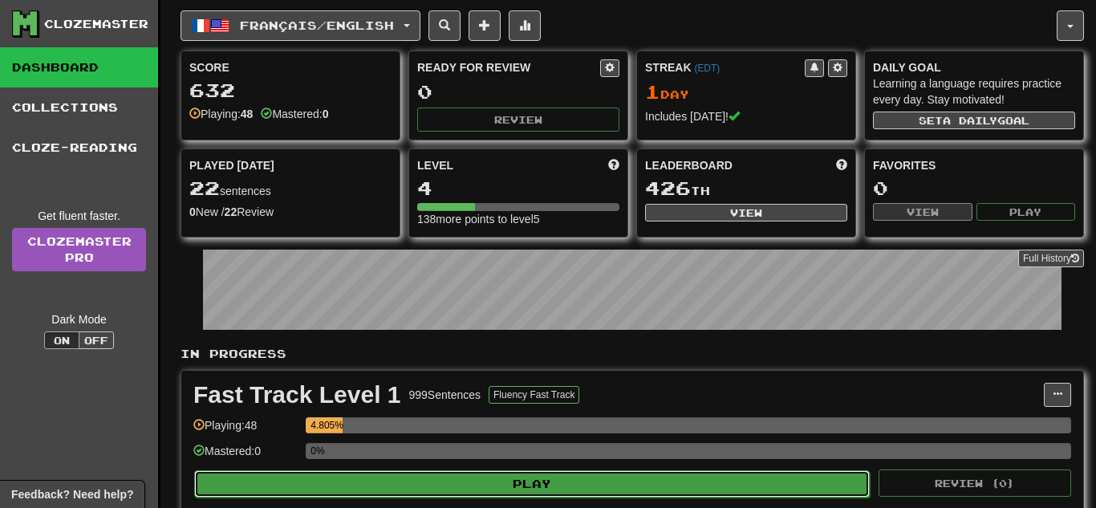
click at [572, 478] on button "Play" at bounding box center [532, 483] width 676 height 27
select select "**"
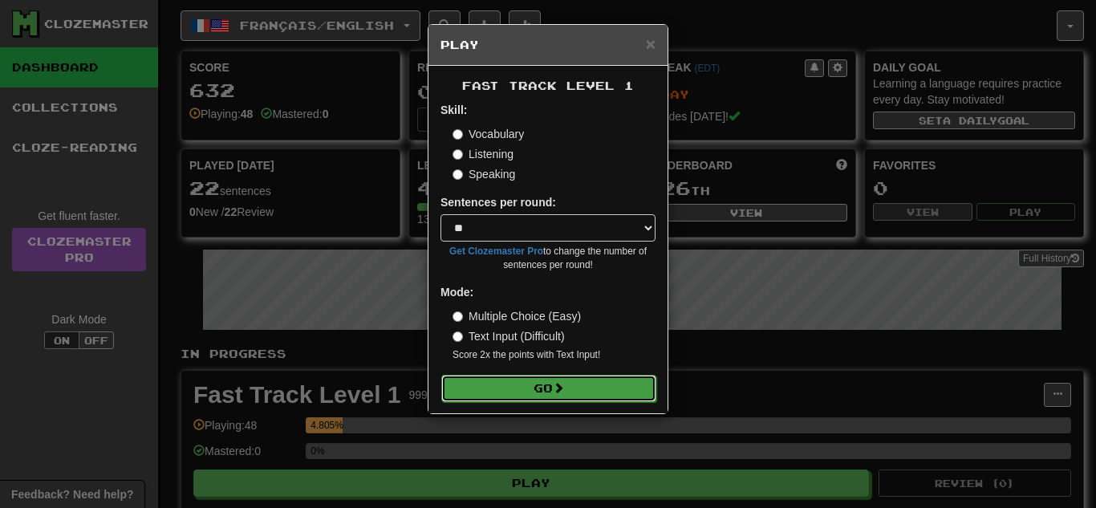
click at [579, 390] on button "Go" at bounding box center [548, 388] width 215 height 27
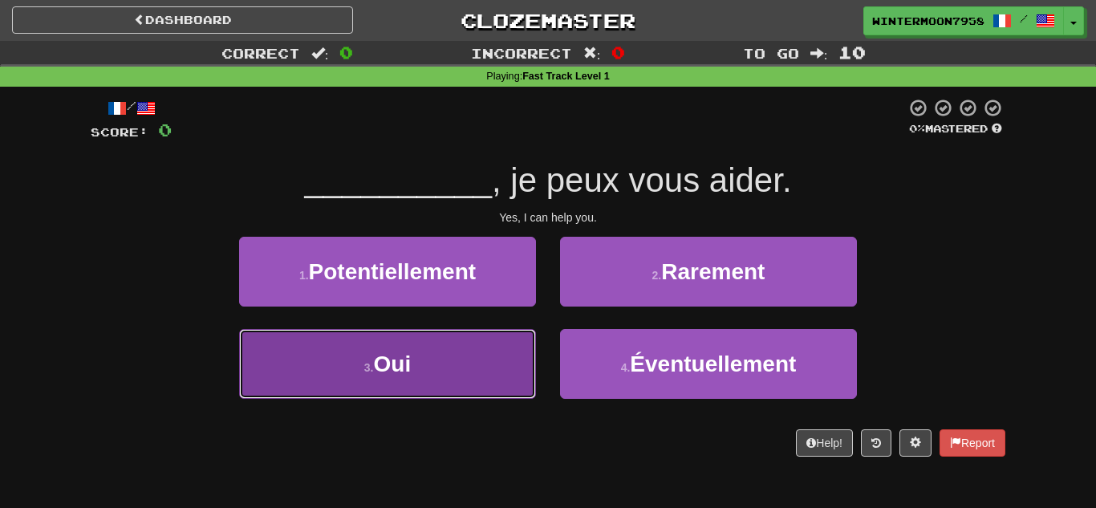
click at [413, 346] on button "3 . Oui" at bounding box center [387, 364] width 297 height 70
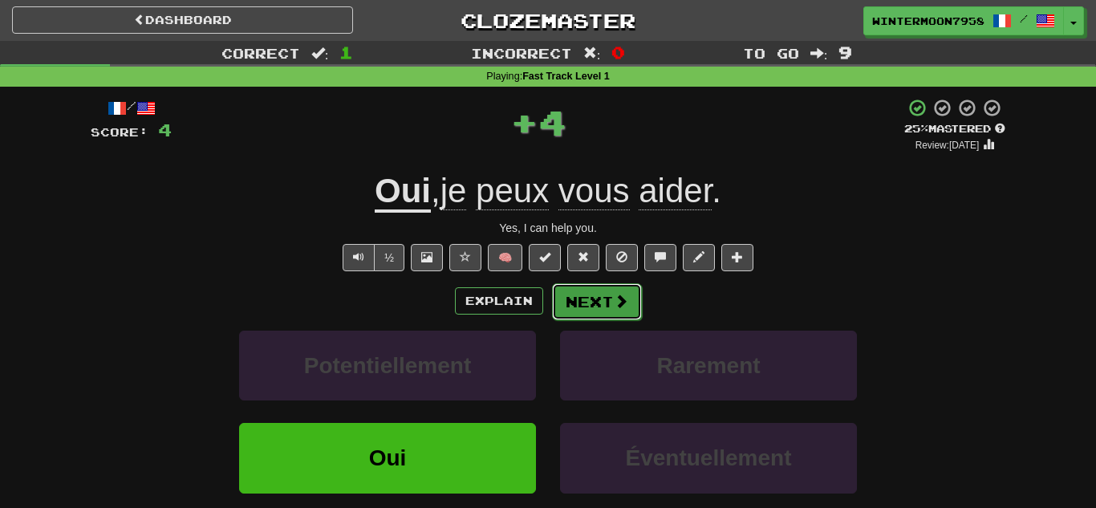
click at [581, 307] on button "Next" at bounding box center [597, 301] width 90 height 37
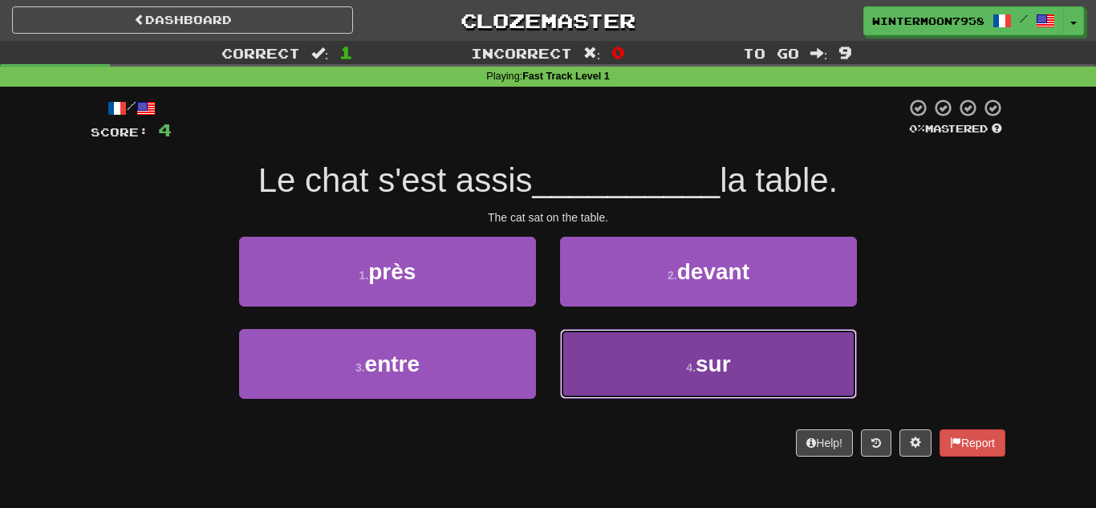
click at [634, 342] on button "4 . sur" at bounding box center [708, 364] width 297 height 70
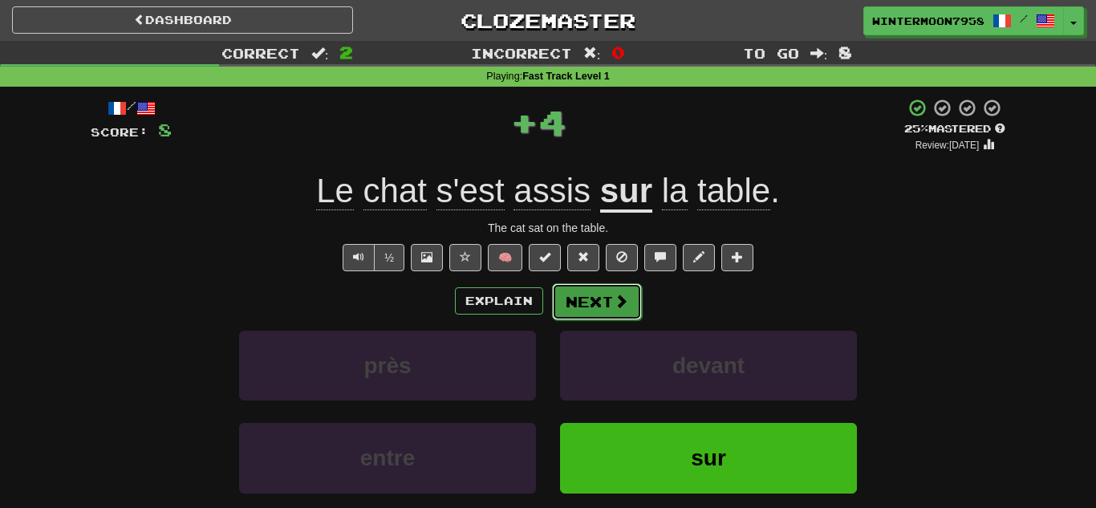
click at [606, 318] on button "Next" at bounding box center [597, 301] width 90 height 37
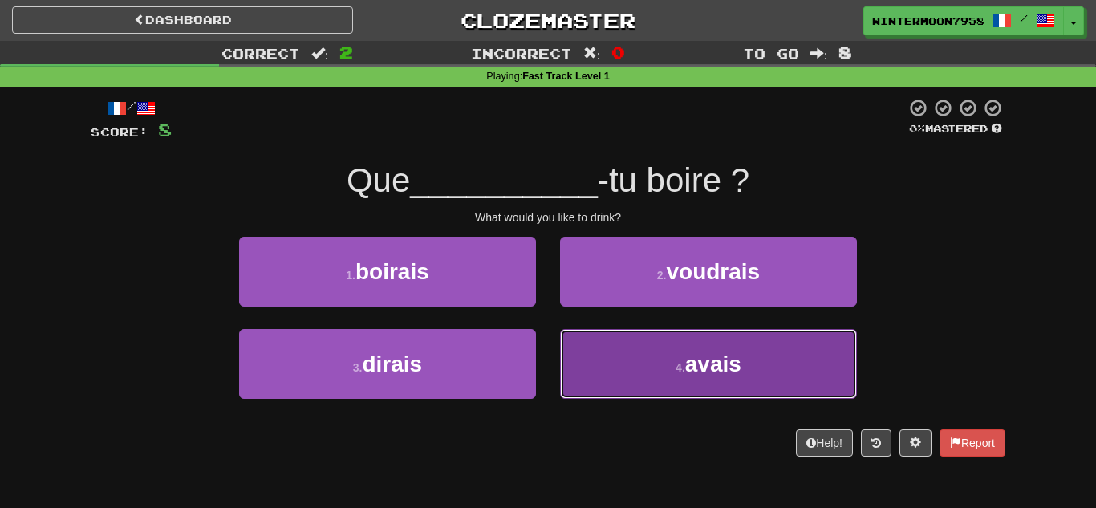
click at [665, 372] on button "4 . avais" at bounding box center [708, 364] width 297 height 70
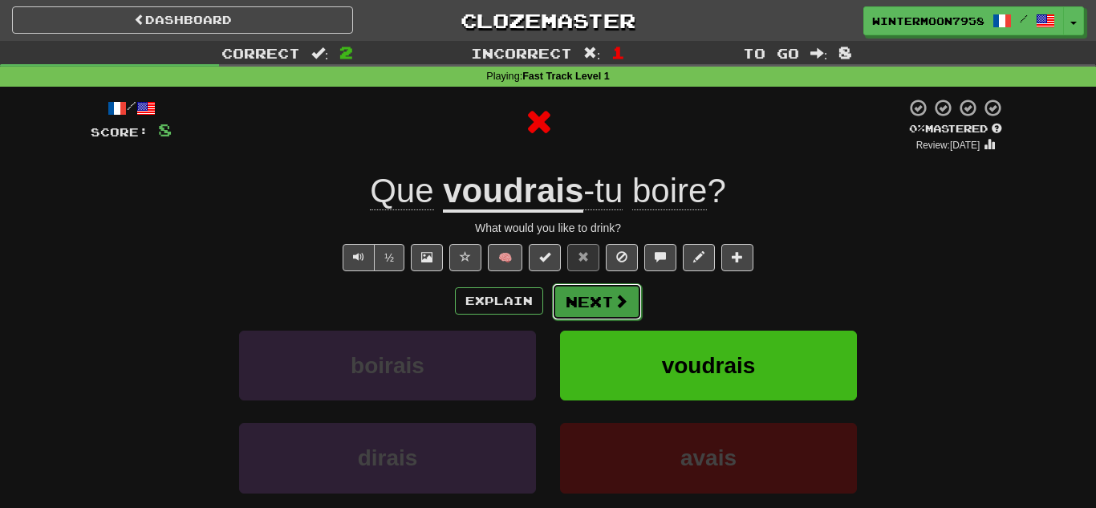
click at [595, 307] on button "Next" at bounding box center [597, 301] width 90 height 37
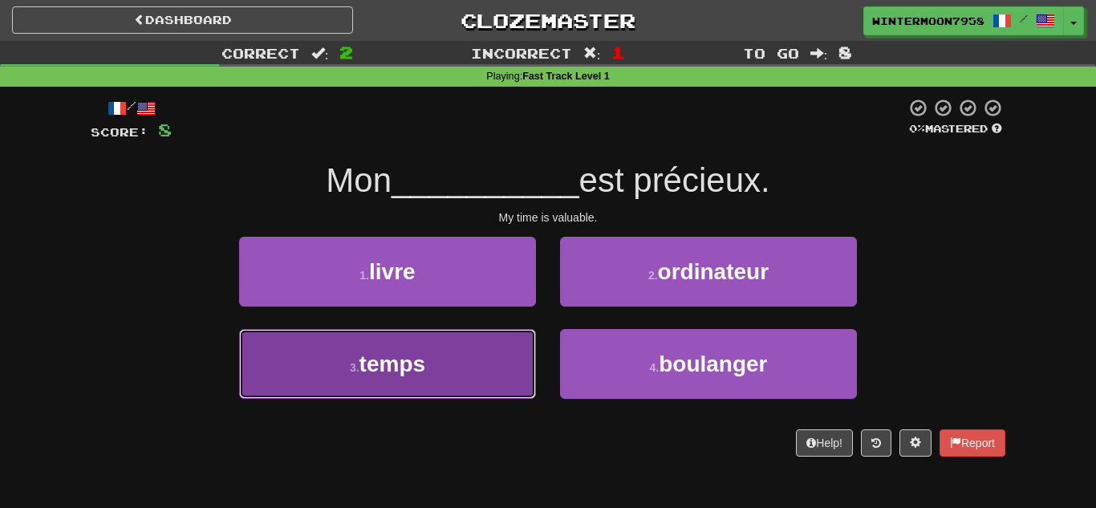
click at [427, 387] on button "3 . temps" at bounding box center [387, 364] width 297 height 70
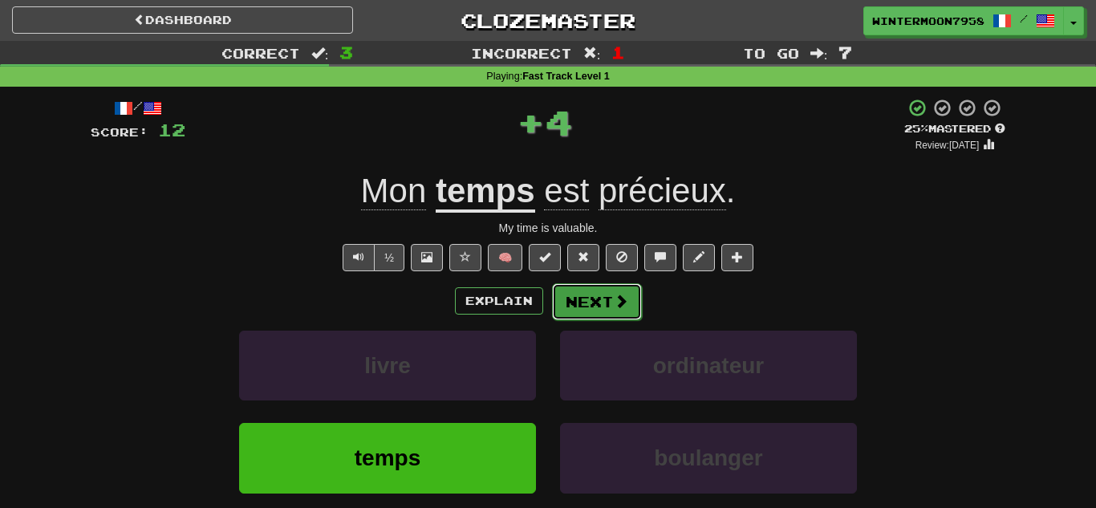
click at [599, 288] on button "Next" at bounding box center [597, 301] width 90 height 37
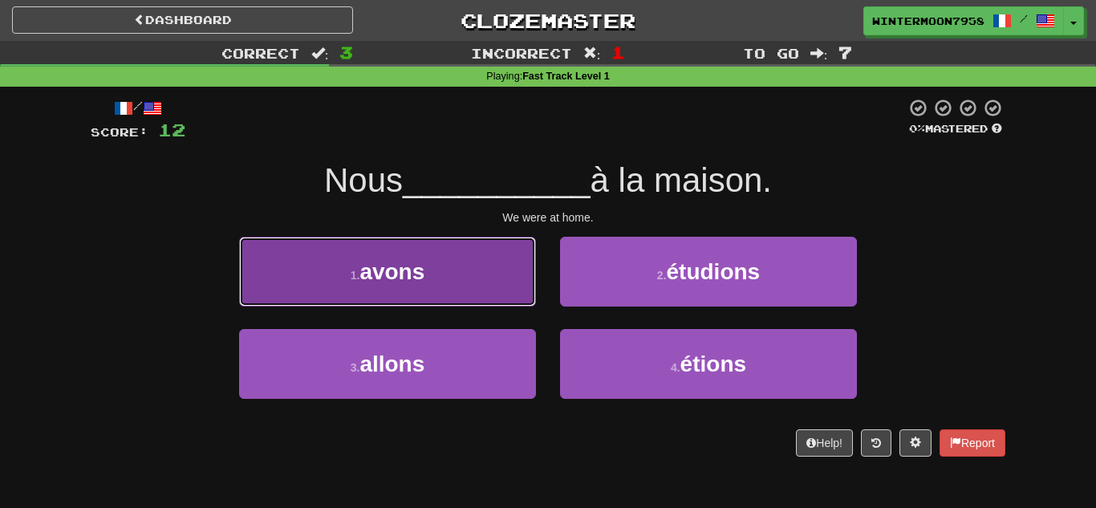
click at [427, 295] on button "1 . avons" at bounding box center [387, 272] width 297 height 70
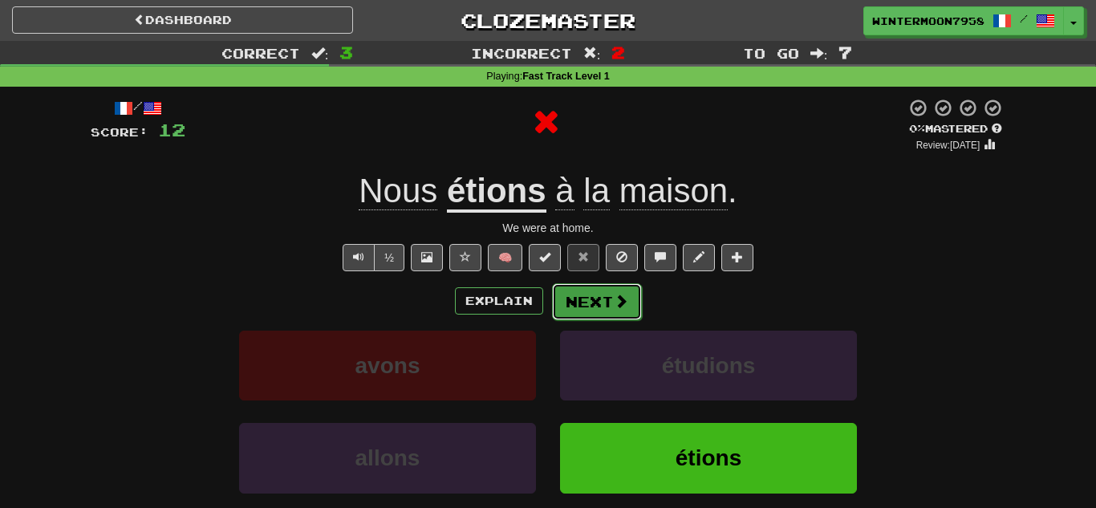
click at [603, 305] on button "Next" at bounding box center [597, 301] width 90 height 37
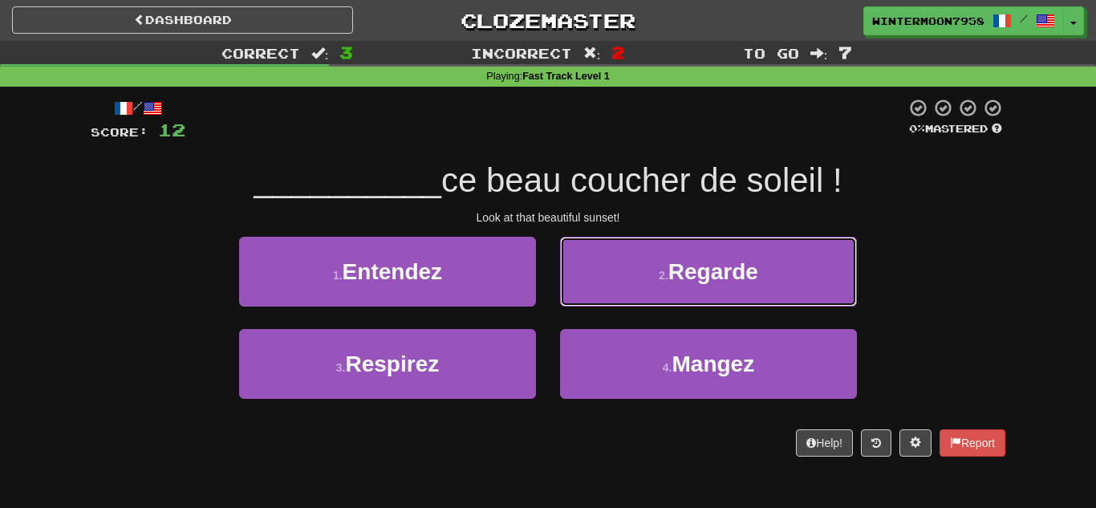
click at [603, 305] on button "2 . Regarde" at bounding box center [708, 272] width 297 height 70
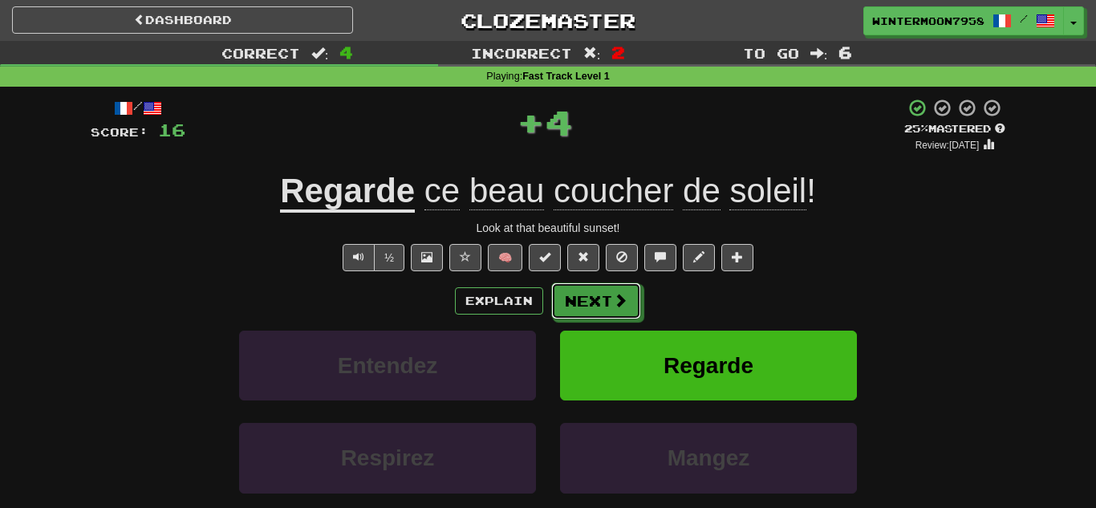
click at [603, 305] on button "Next" at bounding box center [596, 301] width 90 height 37
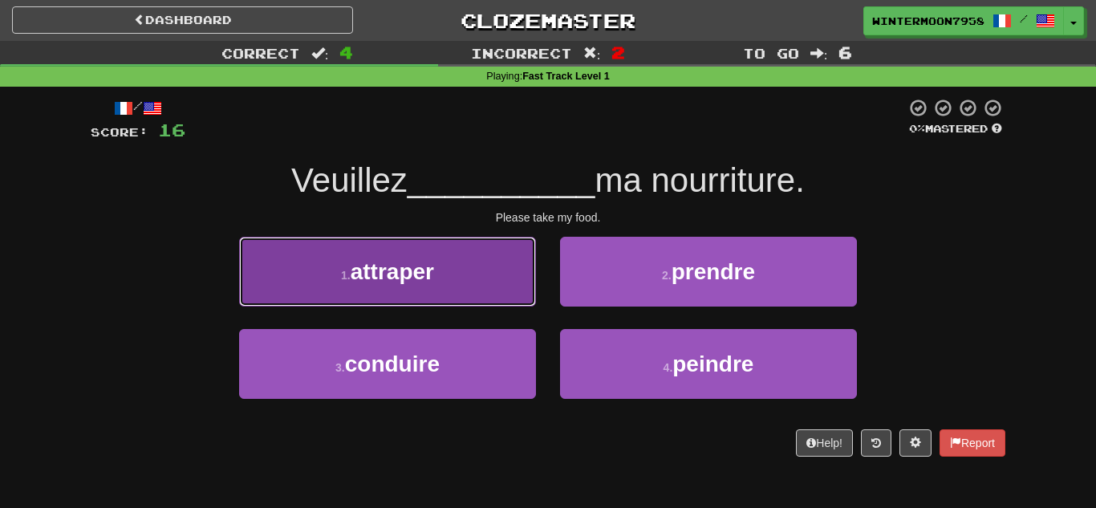
click at [466, 279] on button "1 . attraper" at bounding box center [387, 272] width 297 height 70
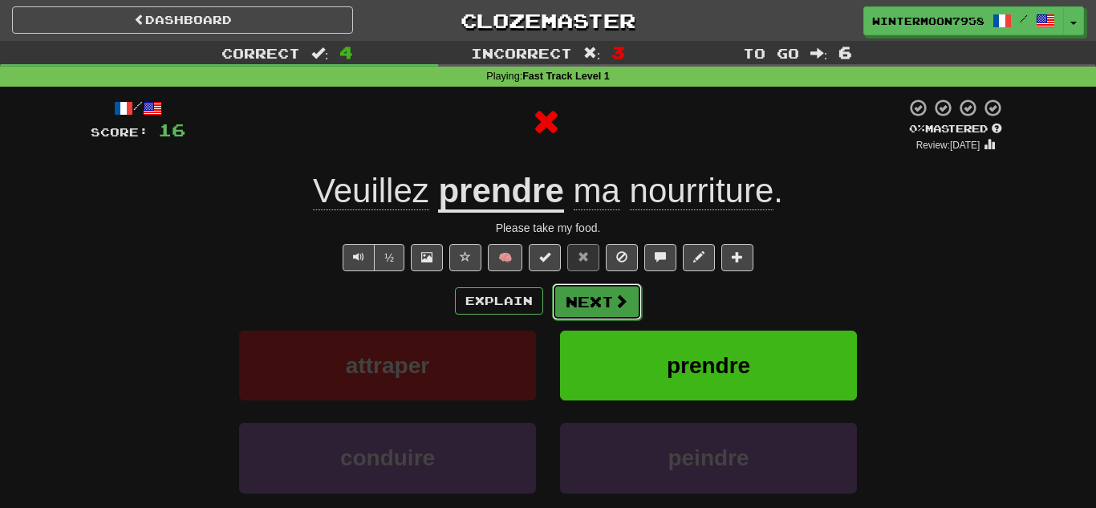
click at [624, 308] on span at bounding box center [621, 301] width 14 height 14
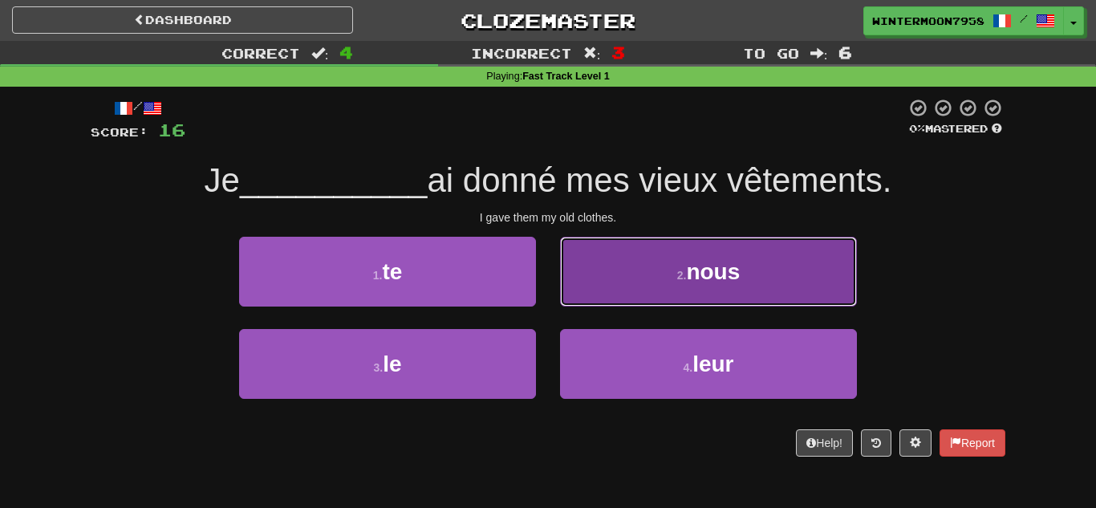
click at [621, 299] on button "2 . nous" at bounding box center [708, 272] width 297 height 70
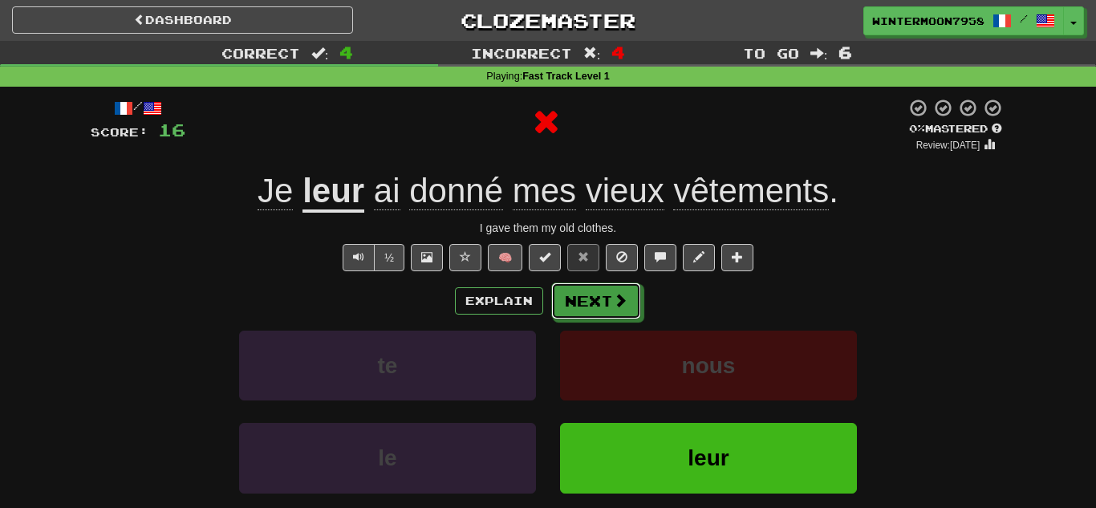
click at [621, 299] on span at bounding box center [620, 300] width 14 height 14
